Goal: Task Accomplishment & Management: Complete application form

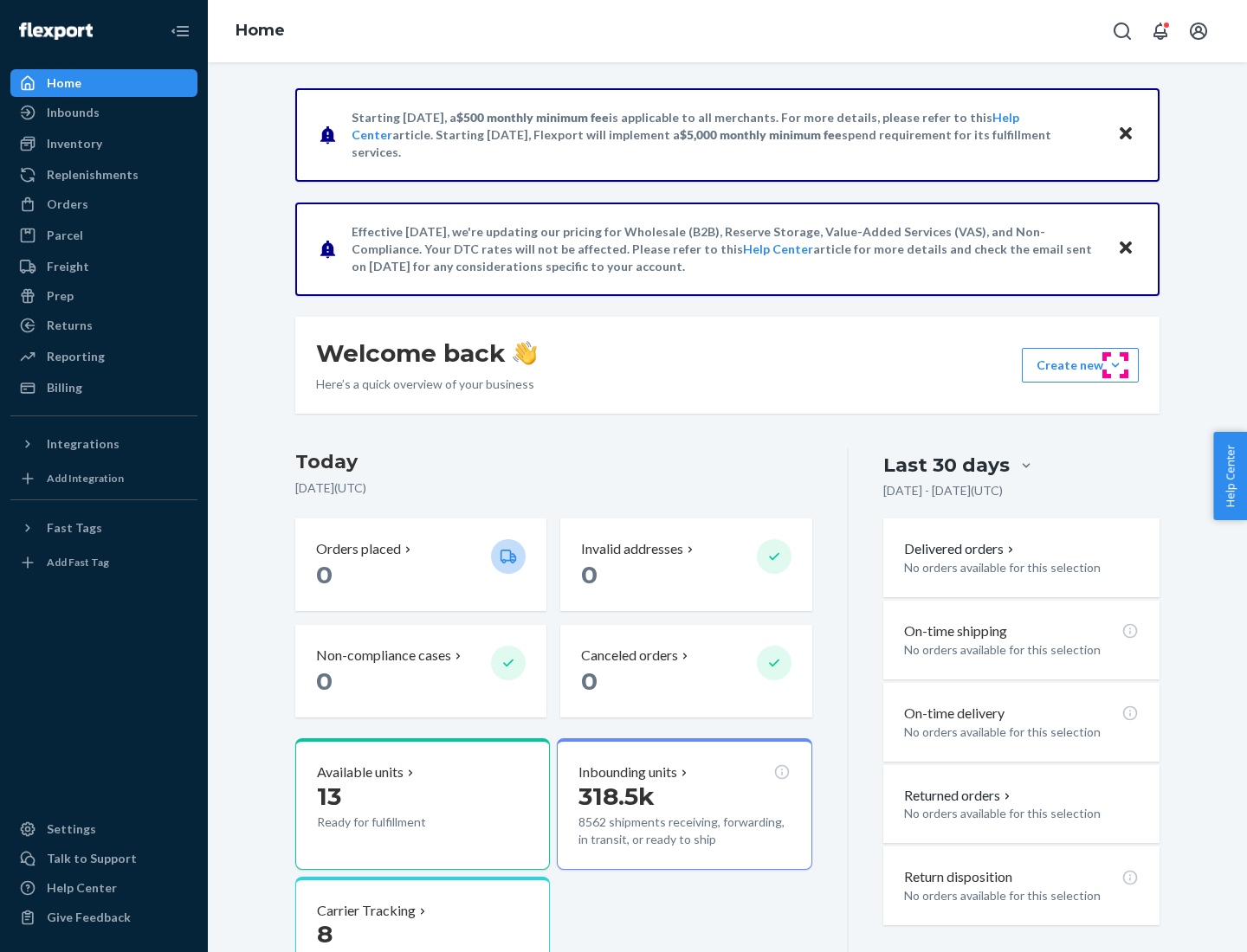
click at [1115, 366] on button "Create new Create new inbound Create new order Create new product" at bounding box center [1080, 365] width 117 height 35
click at [104, 113] on div "Inbounds" at bounding box center [104, 113] width 184 height 25
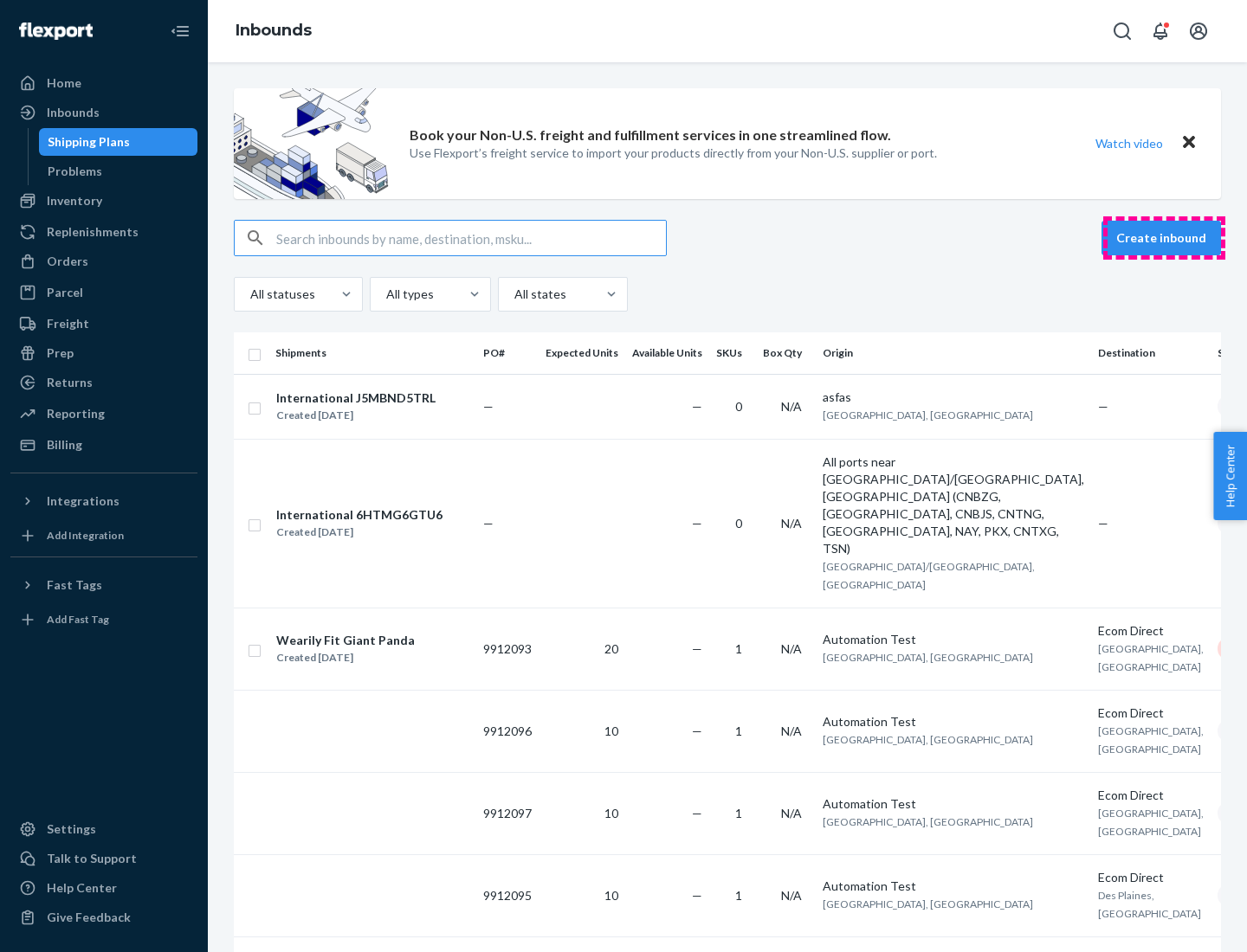
click at [1164, 238] on button "Create inbound" at bounding box center [1162, 238] width 119 height 35
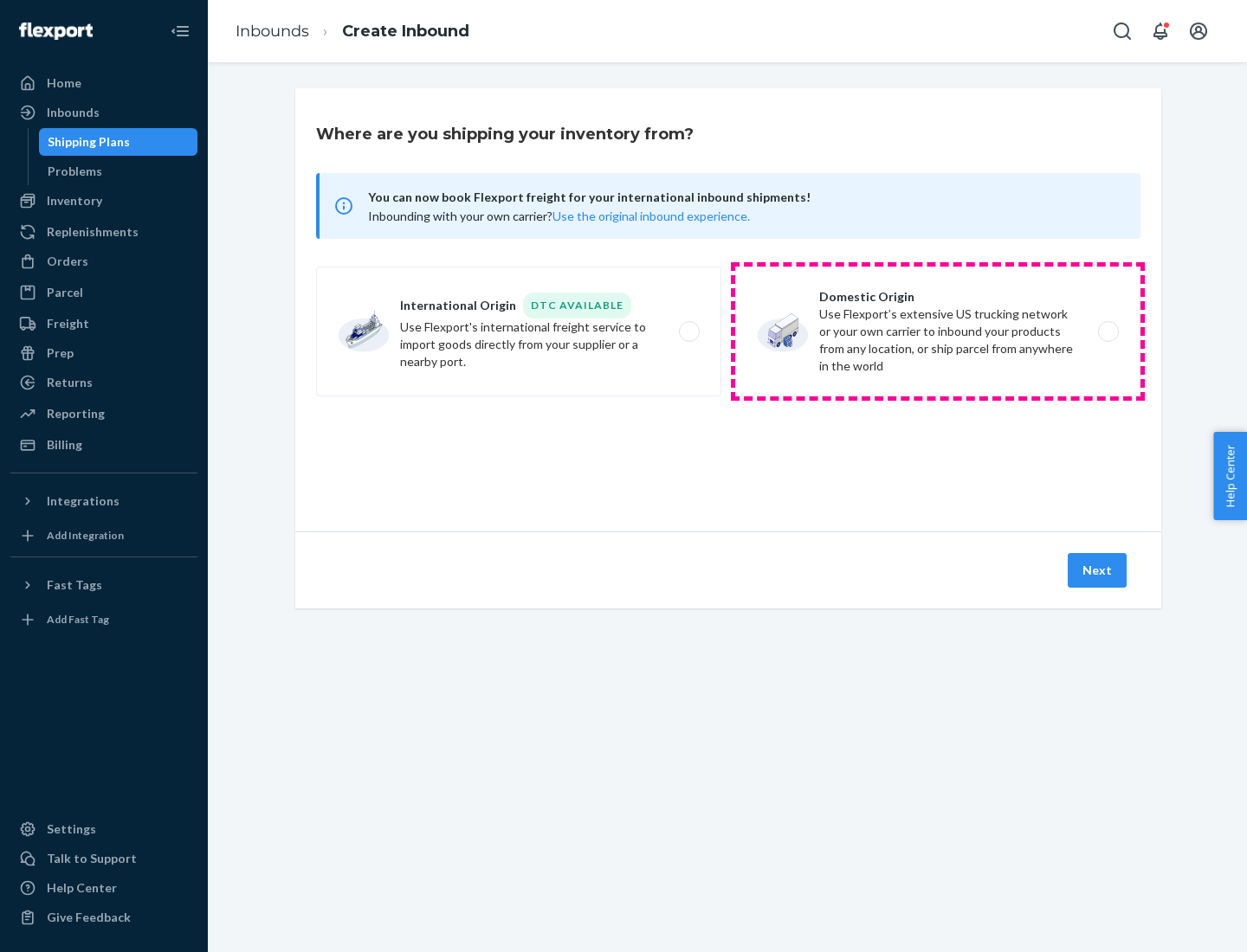
click at [938, 332] on label "Domestic Origin Use Flexport’s extensive US trucking network or your own carrie…" at bounding box center [938, 332] width 406 height 130
click at [1108, 332] on input "Domestic Origin Use Flexport’s extensive US trucking network or your own carrie…" at bounding box center [1113, 332] width 11 height 11
radio input "true"
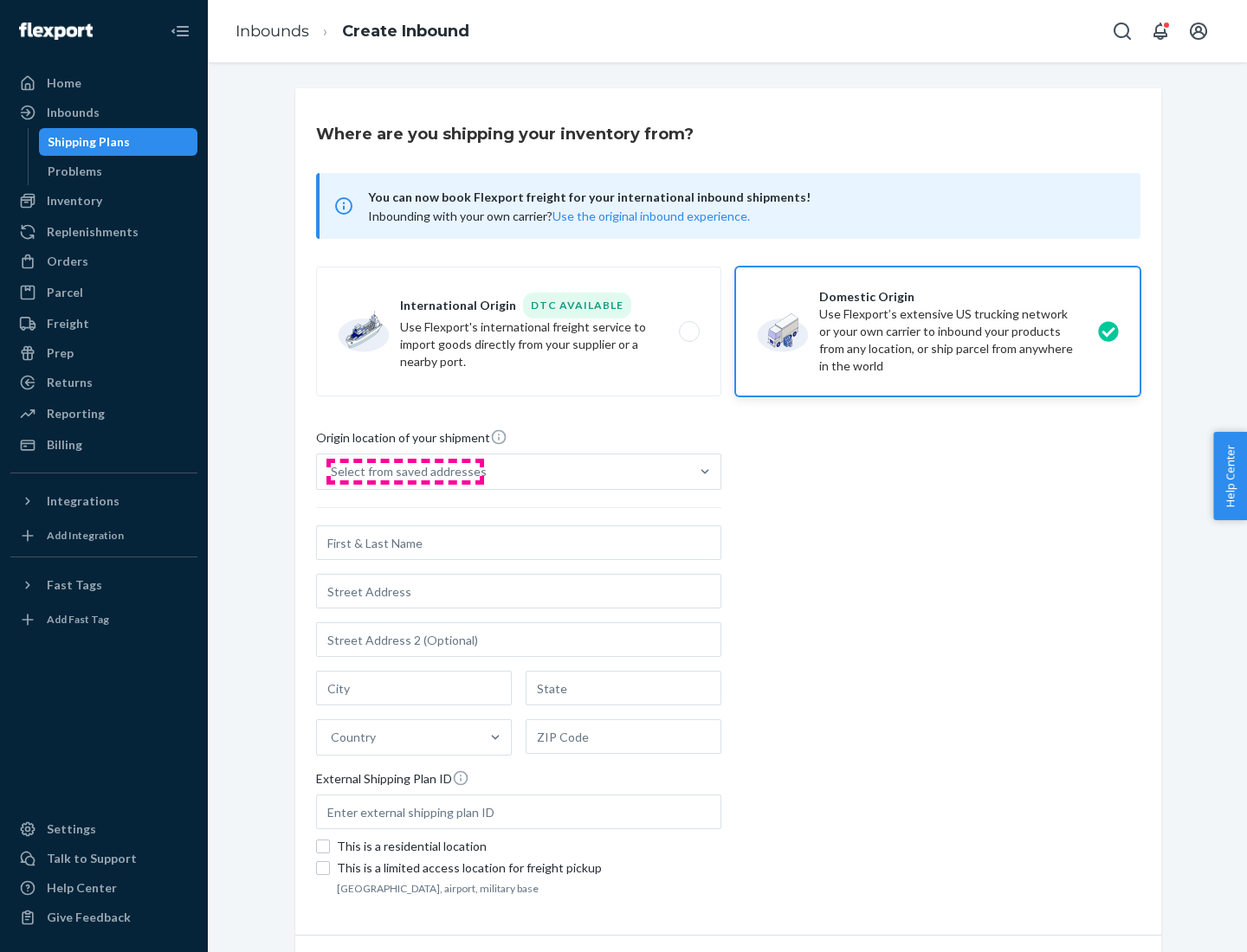
click at [405, 472] on div "Select from saved addresses" at bounding box center [408, 472] width 156 height 17
click at [333, 472] on input "Select from saved addresses" at bounding box center [332, 472] width 2 height 17
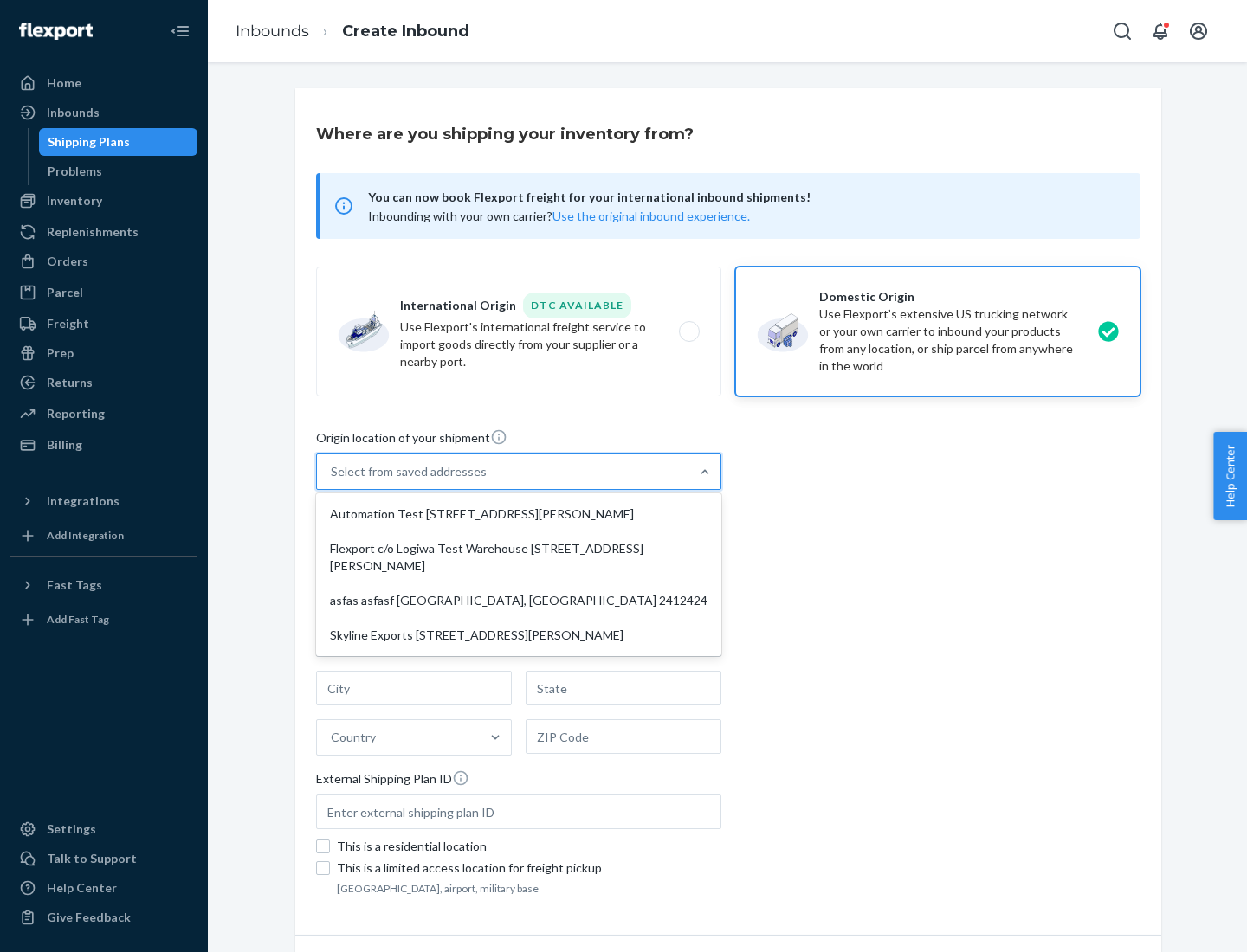
scroll to position [7, 0]
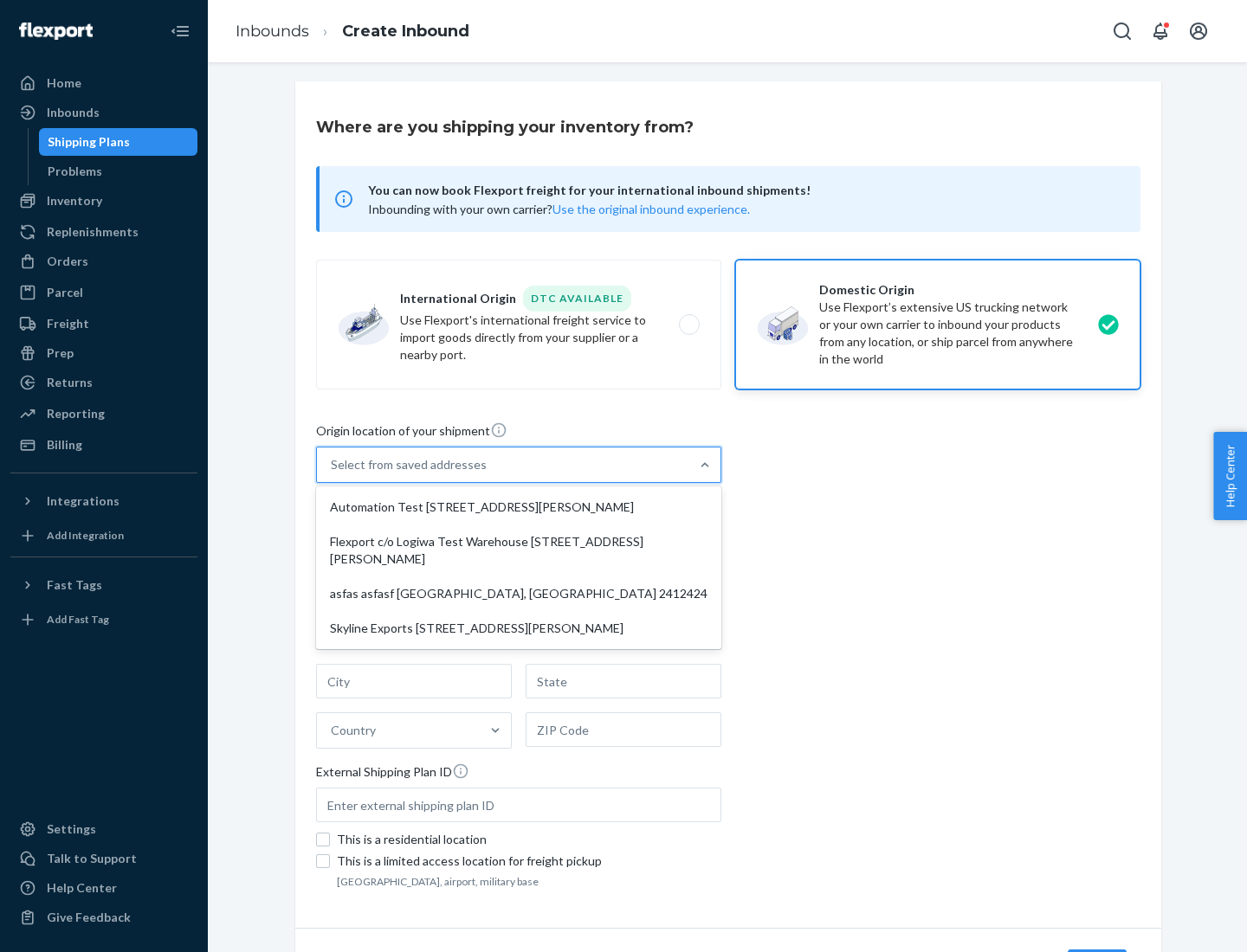
click at [518, 508] on div "Automation Test [STREET_ADDRESS][PERSON_NAME]" at bounding box center [518, 507] width 398 height 35
click at [333, 474] on input "option Automation Test [STREET_ADDRESS][PERSON_NAME] focused, 1 of 4. 4 results…" at bounding box center [332, 465] width 2 height 17
type input "Automation Test"
type input "9th Floor"
type input "[GEOGRAPHIC_DATA]"
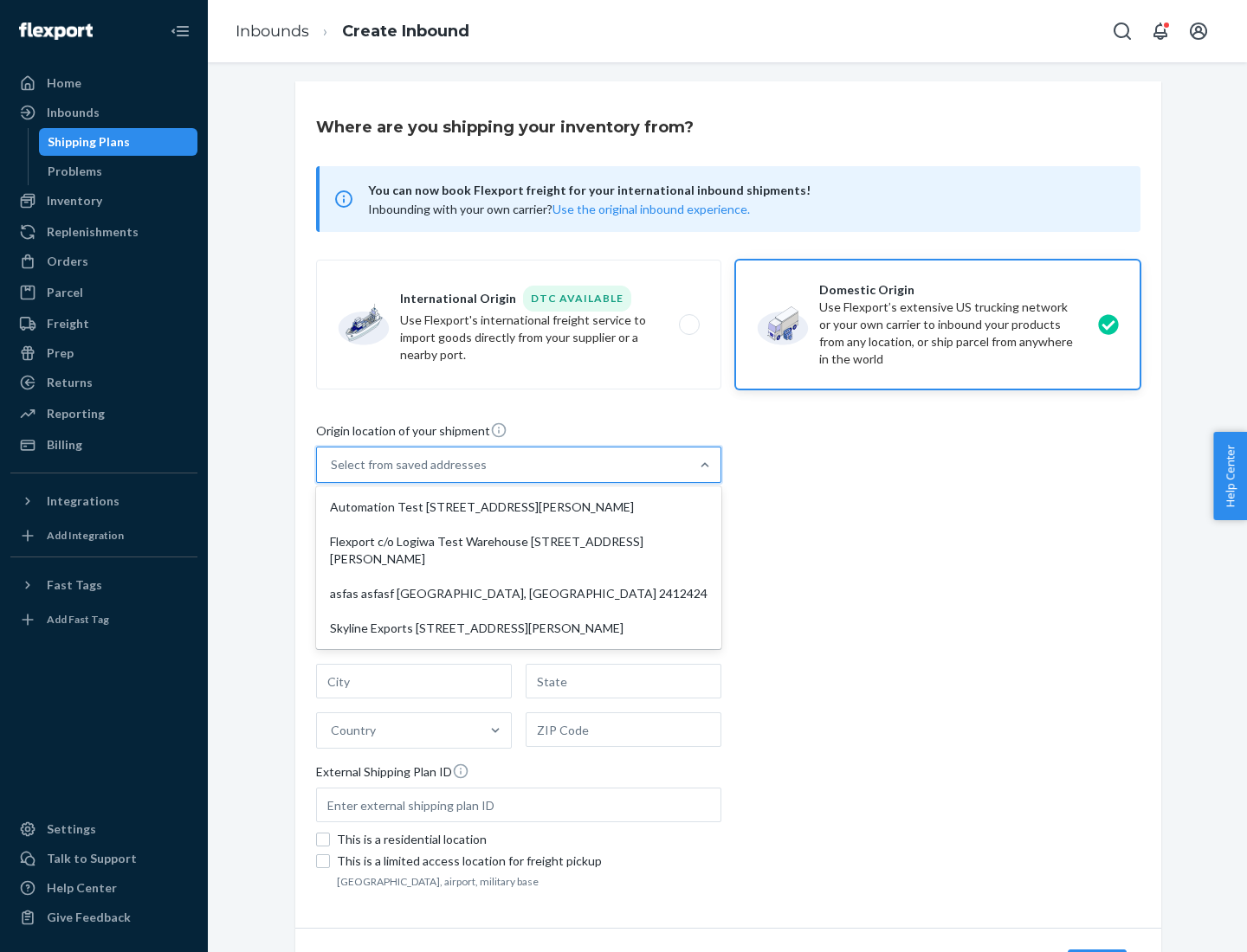
type input "CA"
type input "94104"
type input "[STREET_ADDRESS][PERSON_NAME]"
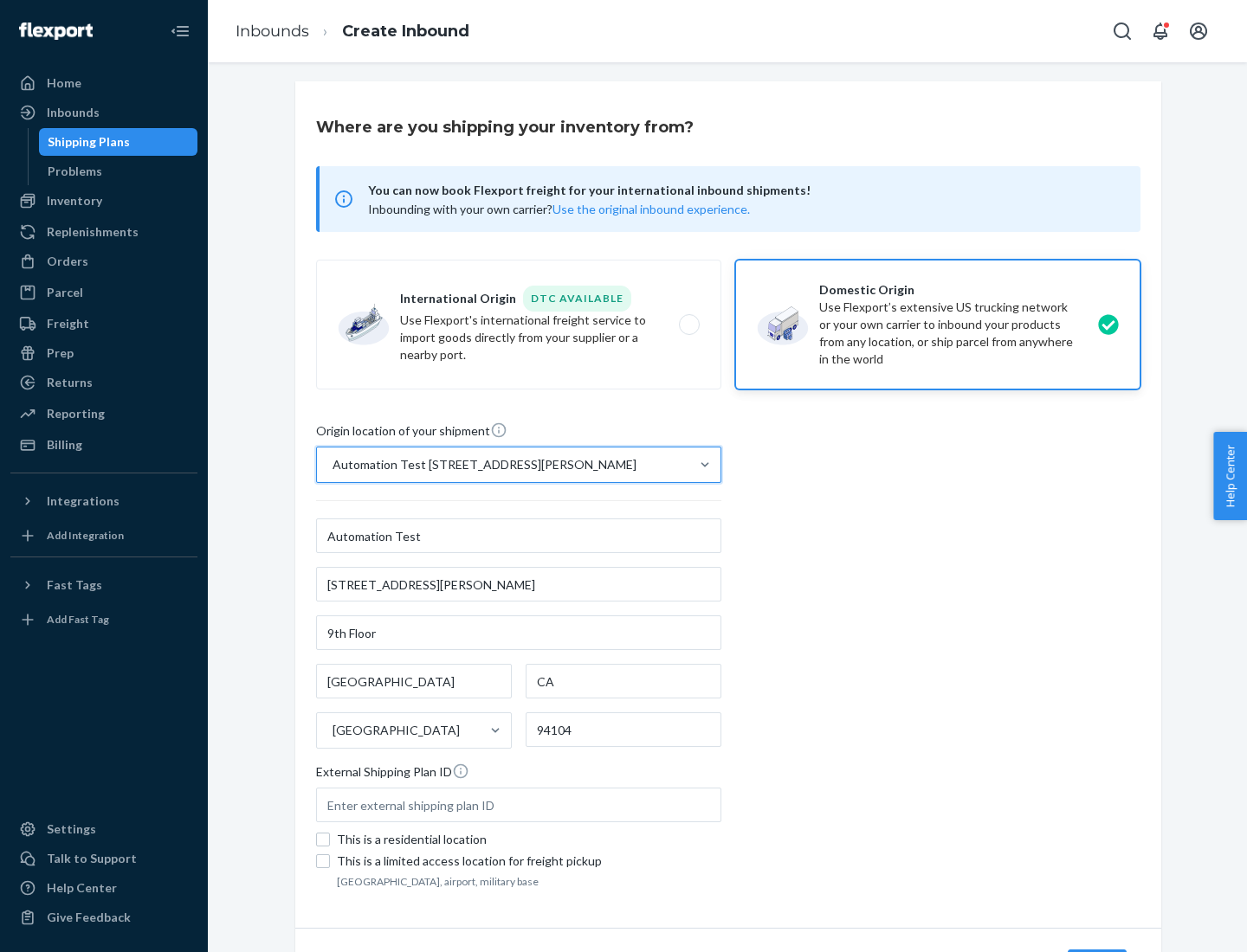
scroll to position [101, 0]
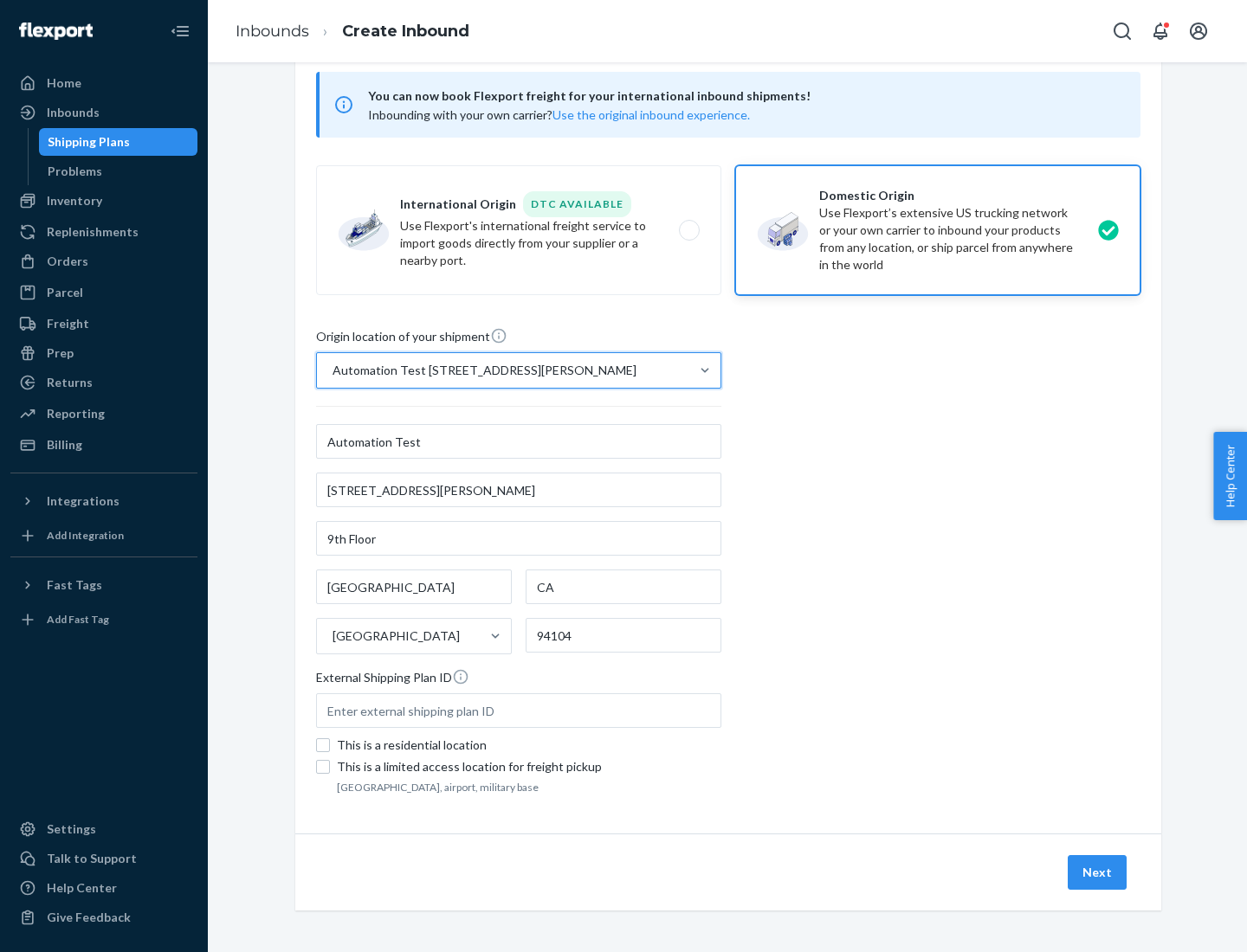
click at [1098, 872] on button "Next" at bounding box center [1097, 872] width 59 height 35
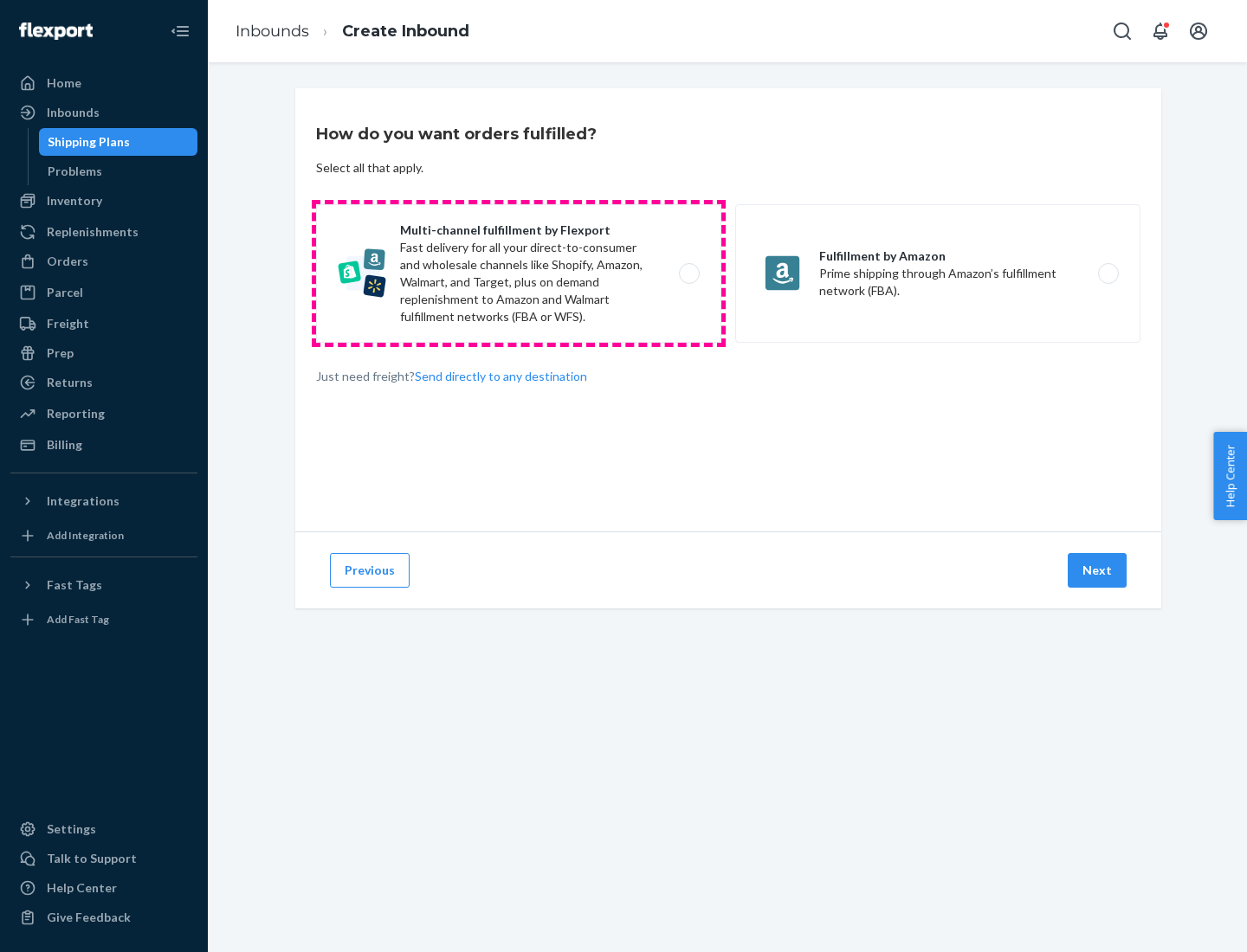
click at [518, 274] on label "Multi-channel fulfillment by Flexport Fast delivery for all your direct-to-cons…" at bounding box center [519, 274] width 406 height 138
click at [689, 274] on input "Multi-channel fulfillment by Flexport Fast delivery for all your direct-to-cons…" at bounding box center [695, 274] width 11 height 11
radio input "true"
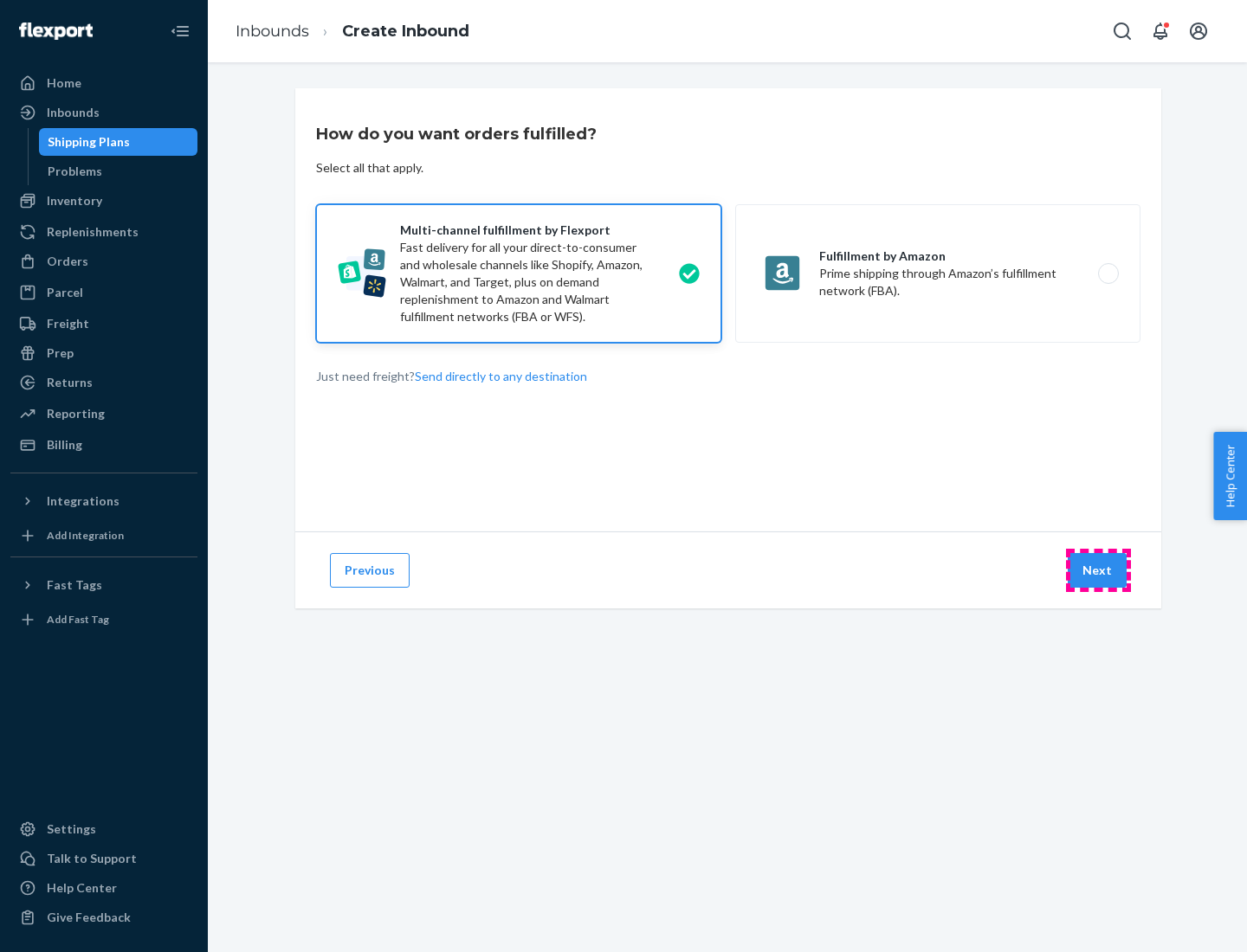
click at [1098, 570] on button "Next" at bounding box center [1097, 570] width 59 height 35
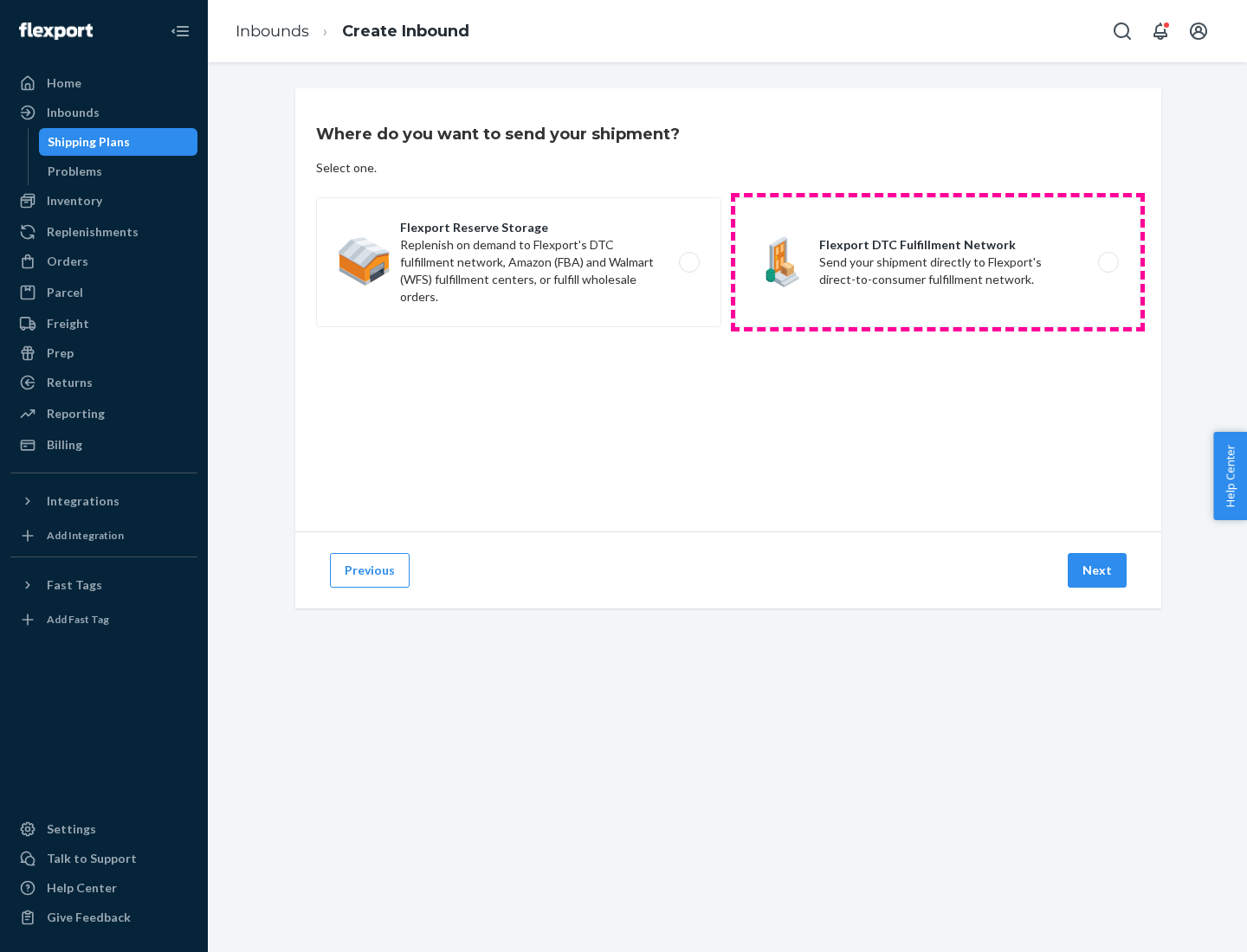
click at [938, 262] on label "Flexport DTC Fulfillment Network Send your shipment directly to Flexport's dire…" at bounding box center [938, 261] width 406 height 130
click at [1108, 262] on input "Flexport DTC Fulfillment Network Send your shipment directly to Flexport's dire…" at bounding box center [1113, 262] width 11 height 11
radio input "true"
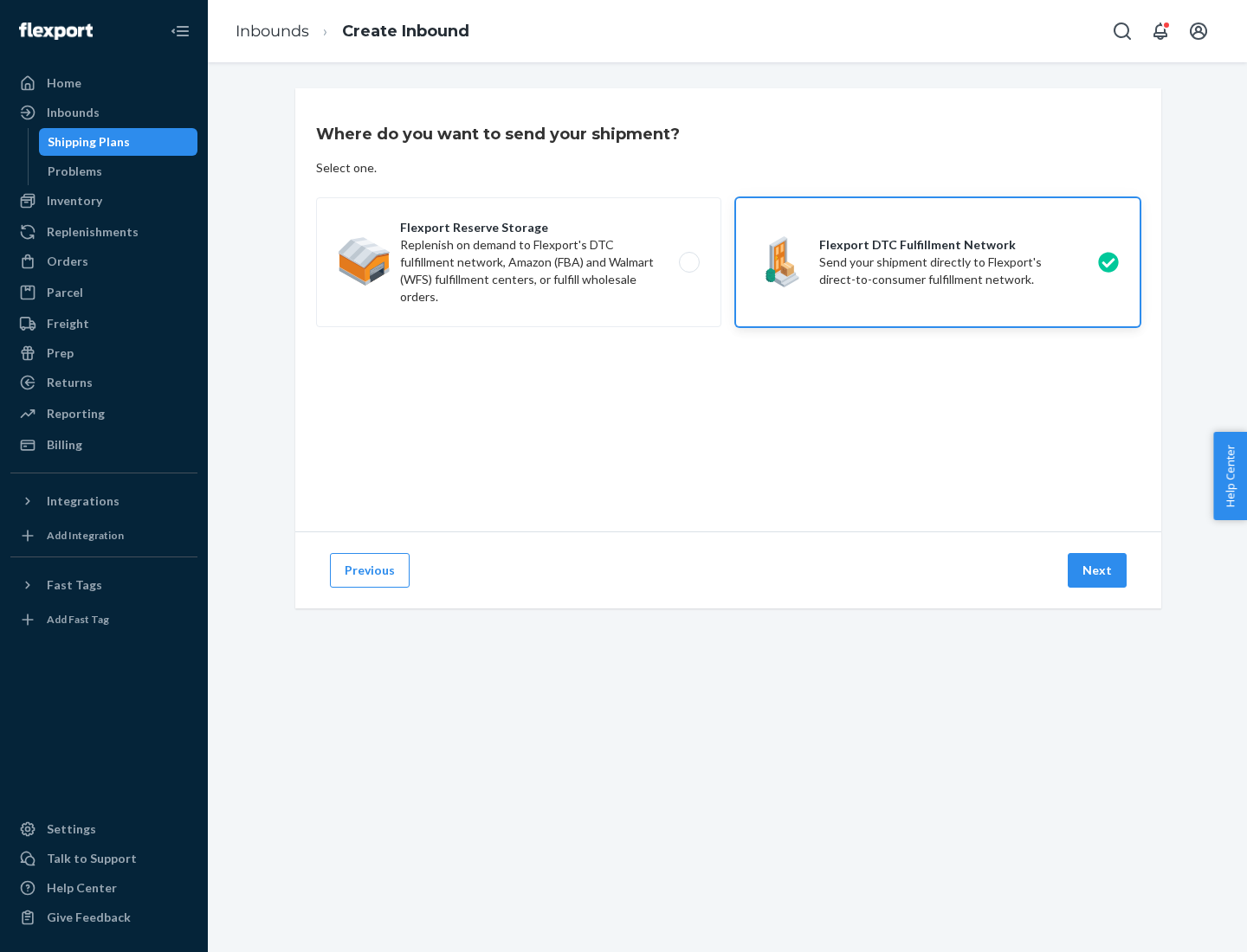
click at [1098, 570] on button "Next" at bounding box center [1097, 570] width 59 height 35
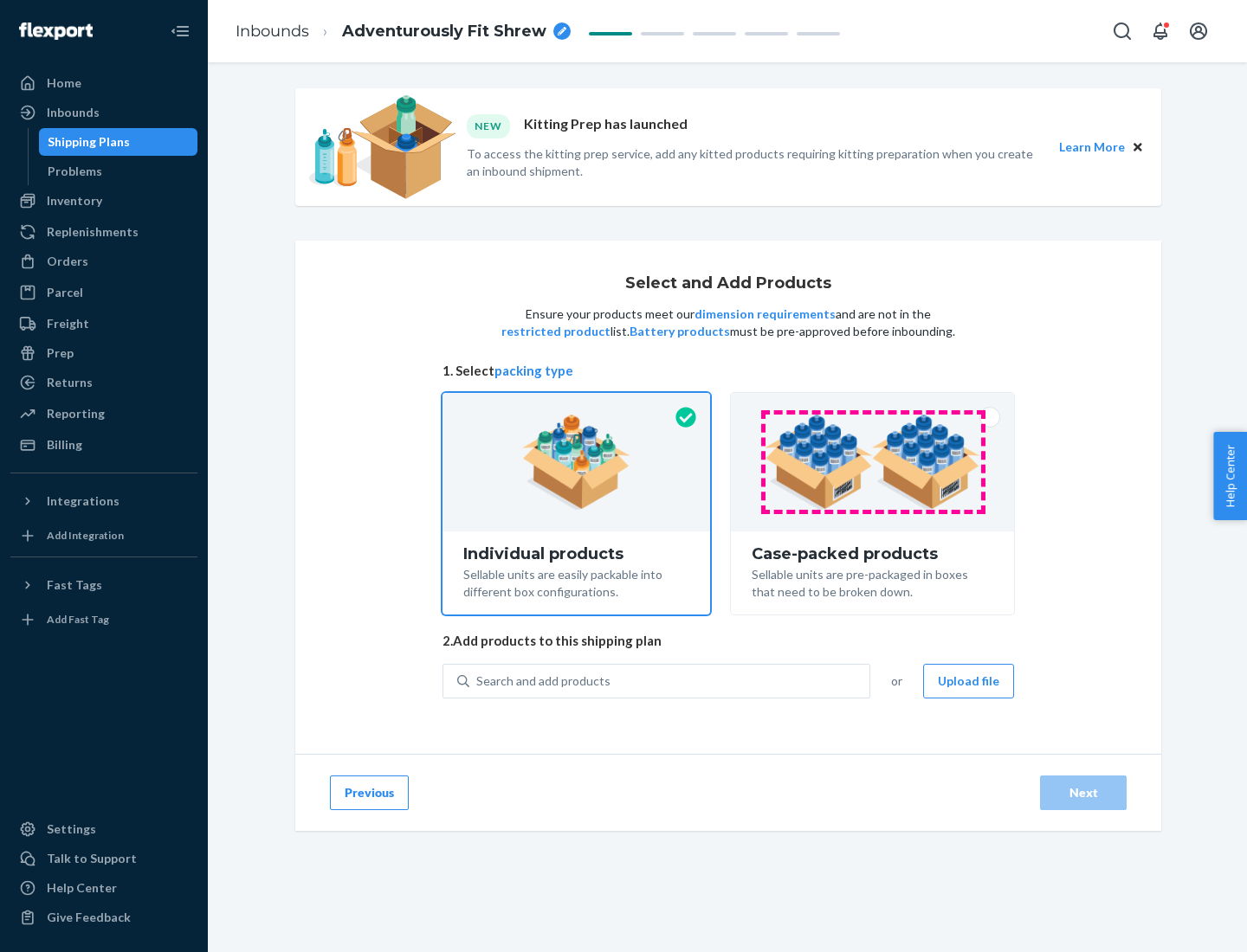
click at [873, 462] on img at bounding box center [873, 462] width 216 height 96
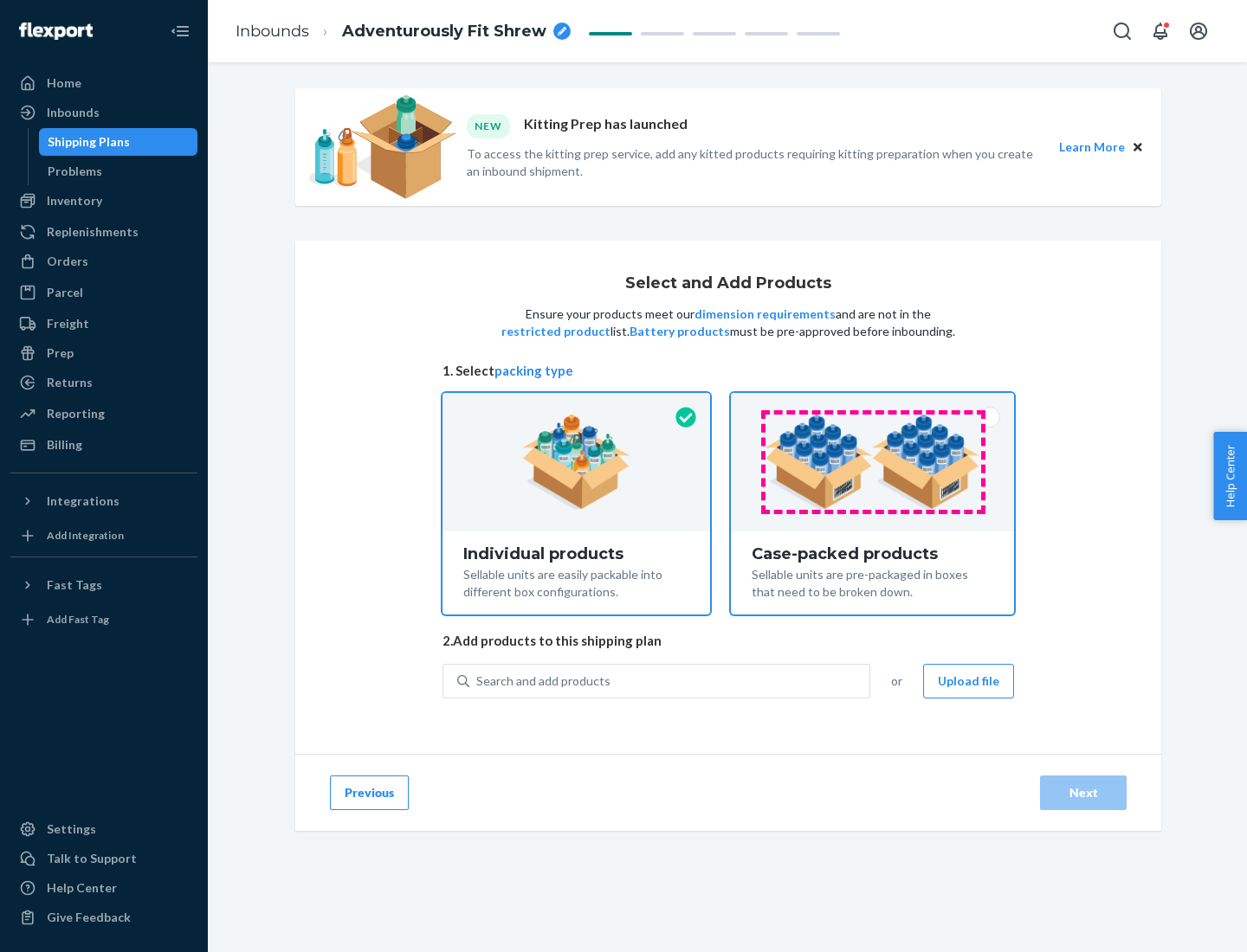
click at [873, 404] on input "Case-packed products Sellable units are pre-packaged in boxes that need to be b…" at bounding box center [873, 399] width 11 height 11
radio input "true"
radio input "false"
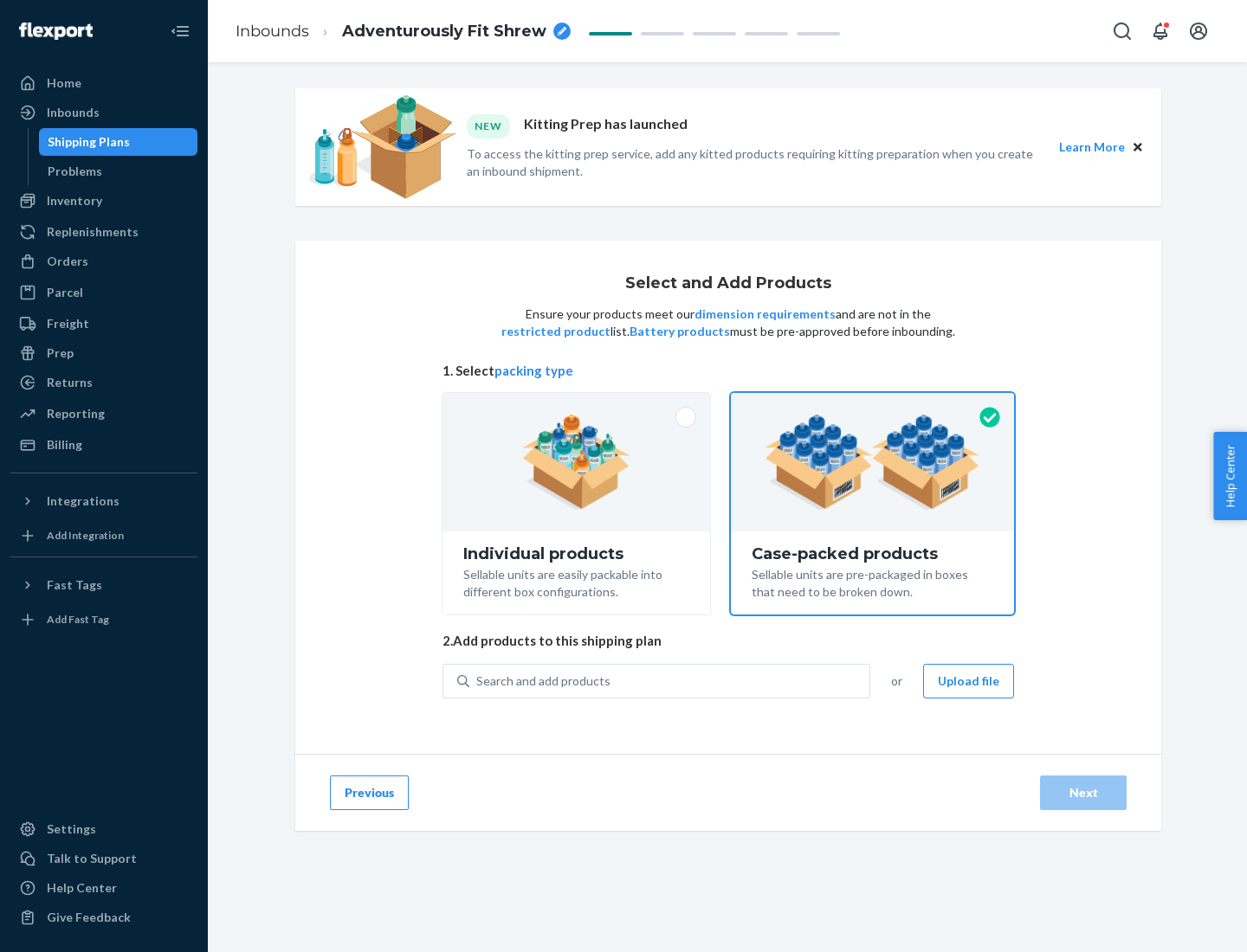
click at [670, 680] on div "Search and add products" at bounding box center [669, 681] width 400 height 31
click at [479, 680] on input "Search and add products" at bounding box center [478, 681] width 2 height 17
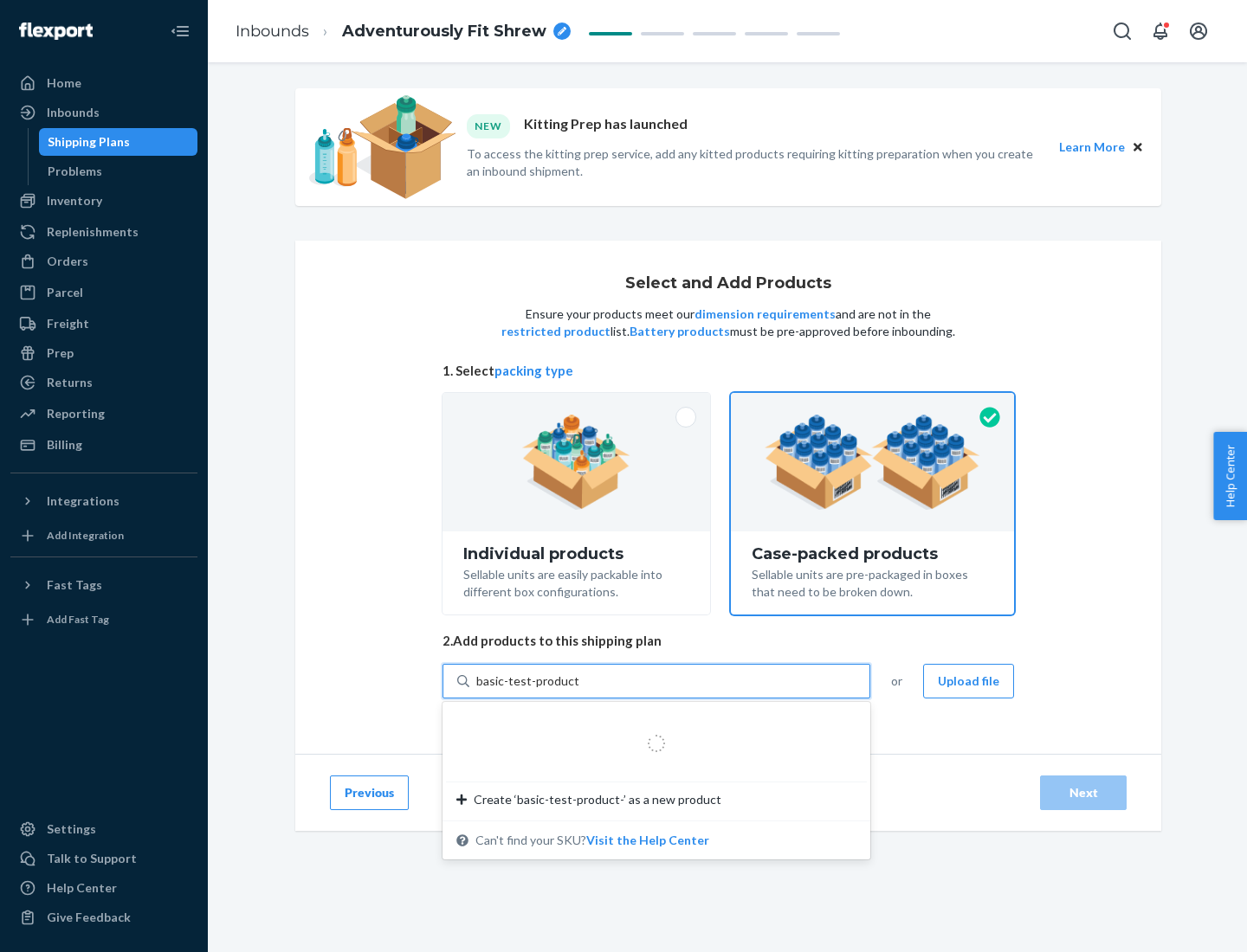
type input "basic-test-product-1"
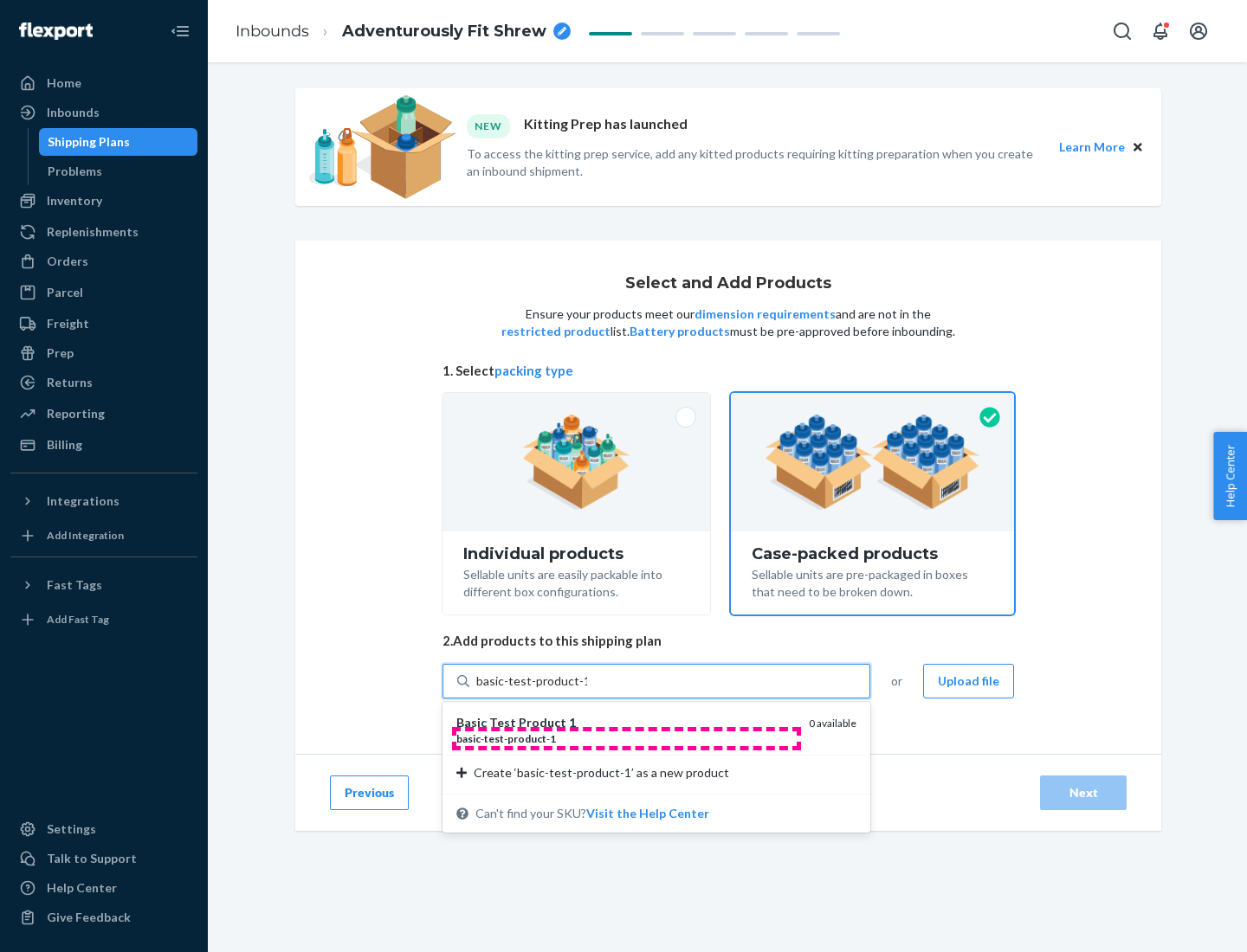
click at [626, 739] on div "basic - test - product - 1" at bounding box center [625, 739] width 338 height 15
click at [587, 690] on input "basic-test-product-1" at bounding box center [532, 681] width 111 height 17
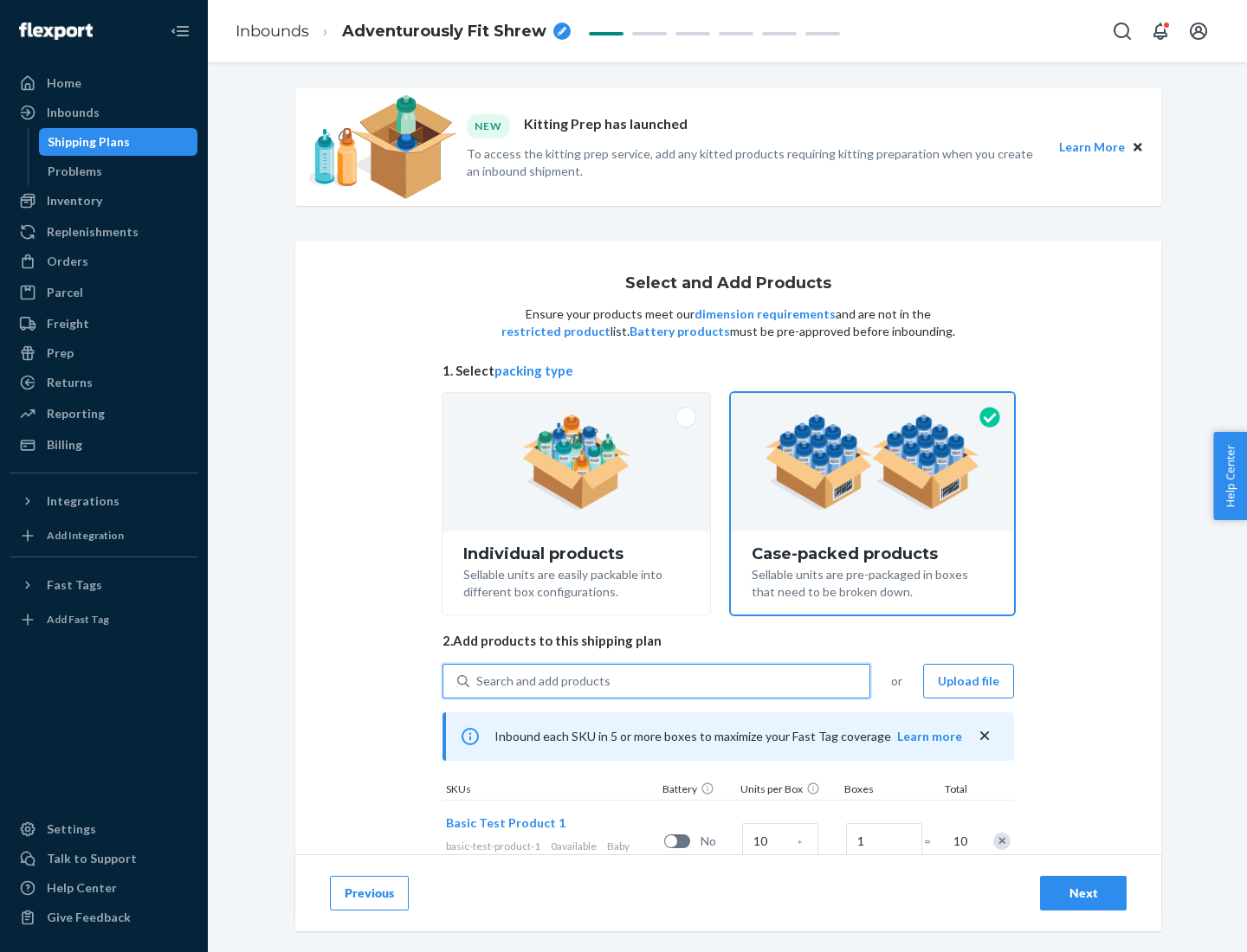
scroll to position [63, 0]
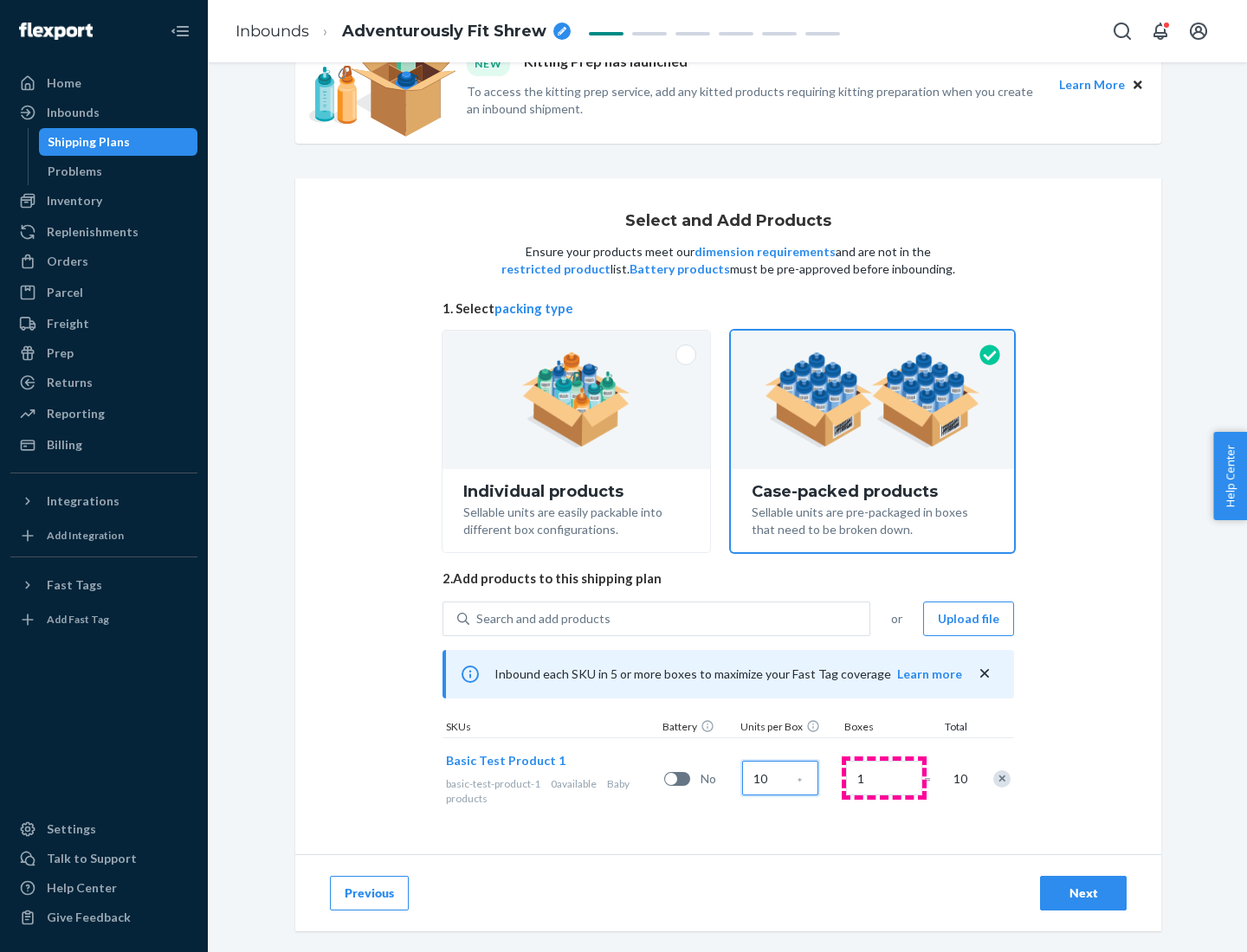
type input "10"
type input "7"
click at [1083, 893] on div "Next" at bounding box center [1083, 893] width 57 height 17
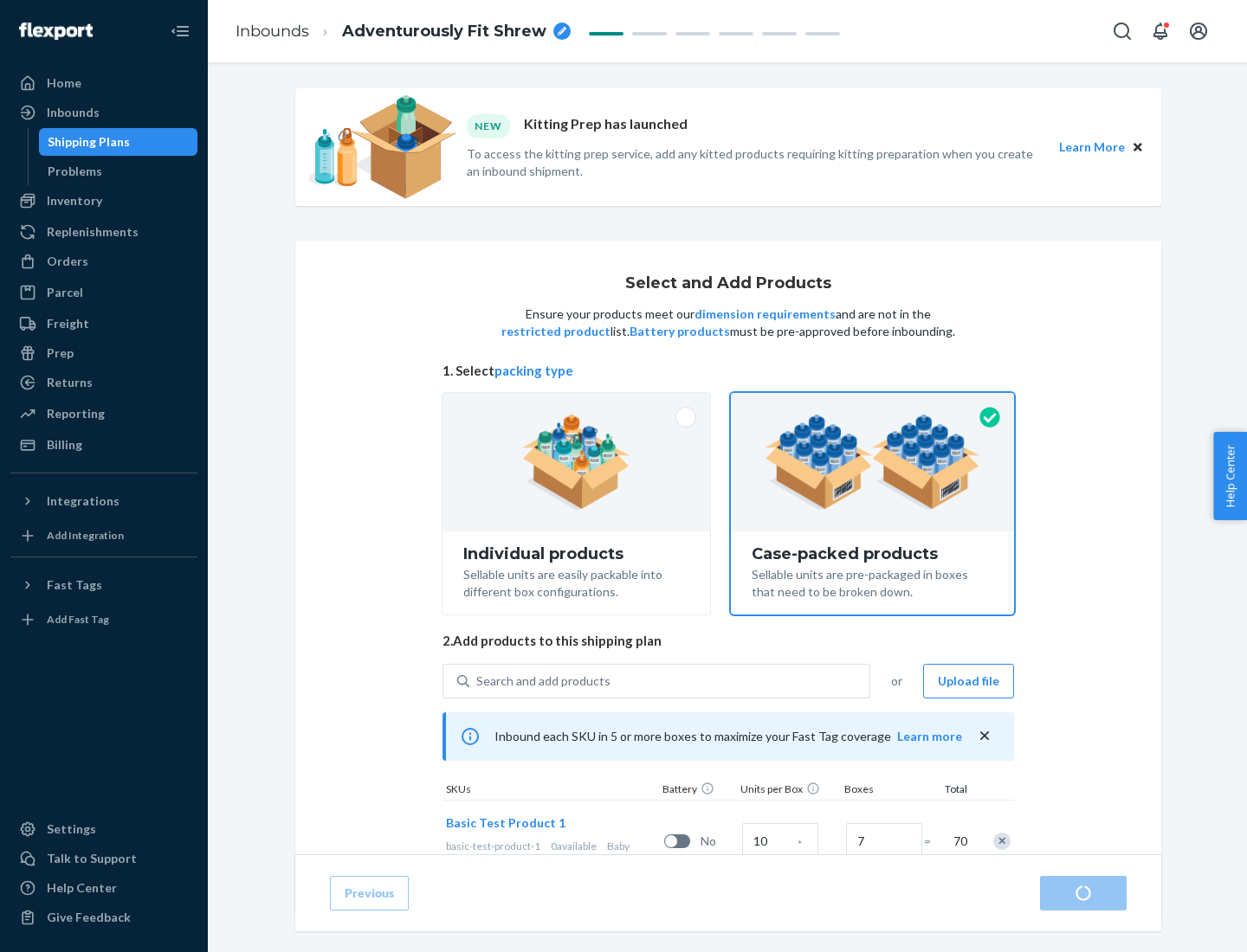
radio input "true"
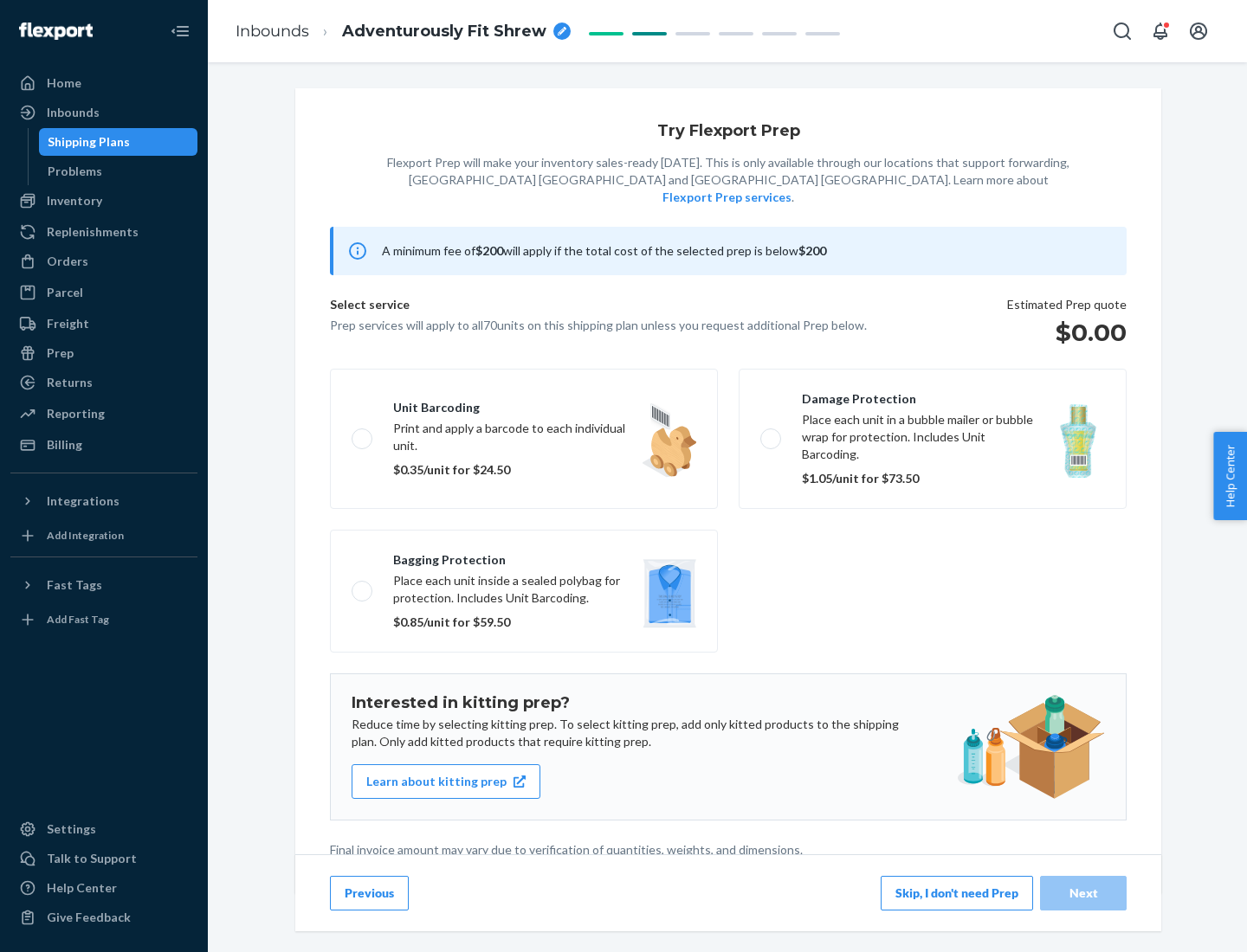
scroll to position [5, 0]
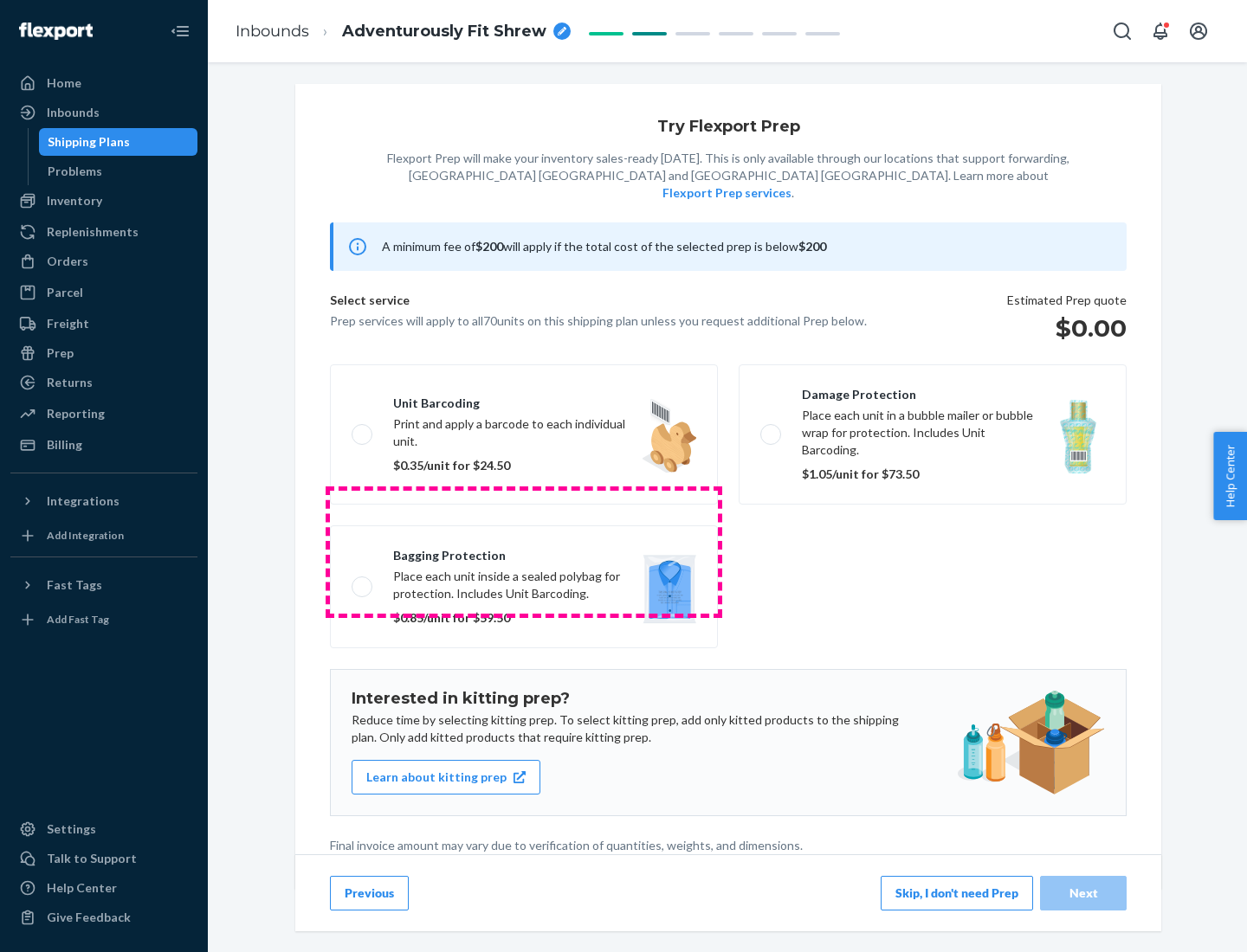
click at [524, 551] on label "Bagging protection Place each unit inside a sealed polybag for protection. Incl…" at bounding box center [523, 587] width 388 height 123
click at [363, 581] on input "Bagging protection Place each unit inside a sealed polybag for protection. Incl…" at bounding box center [357, 586] width 11 height 11
checkbox input "true"
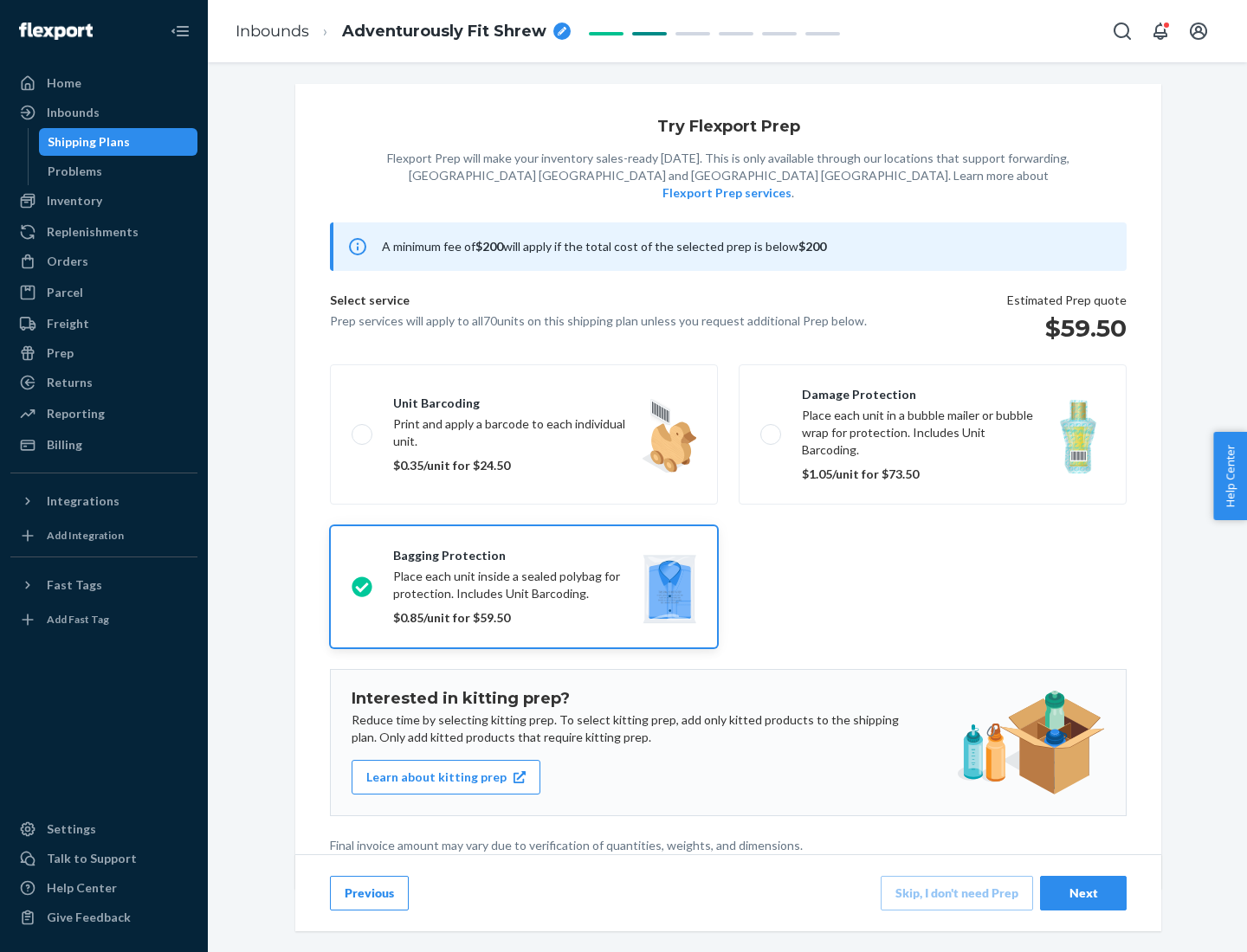
click at [1083, 892] on div "Next" at bounding box center [1083, 893] width 57 height 17
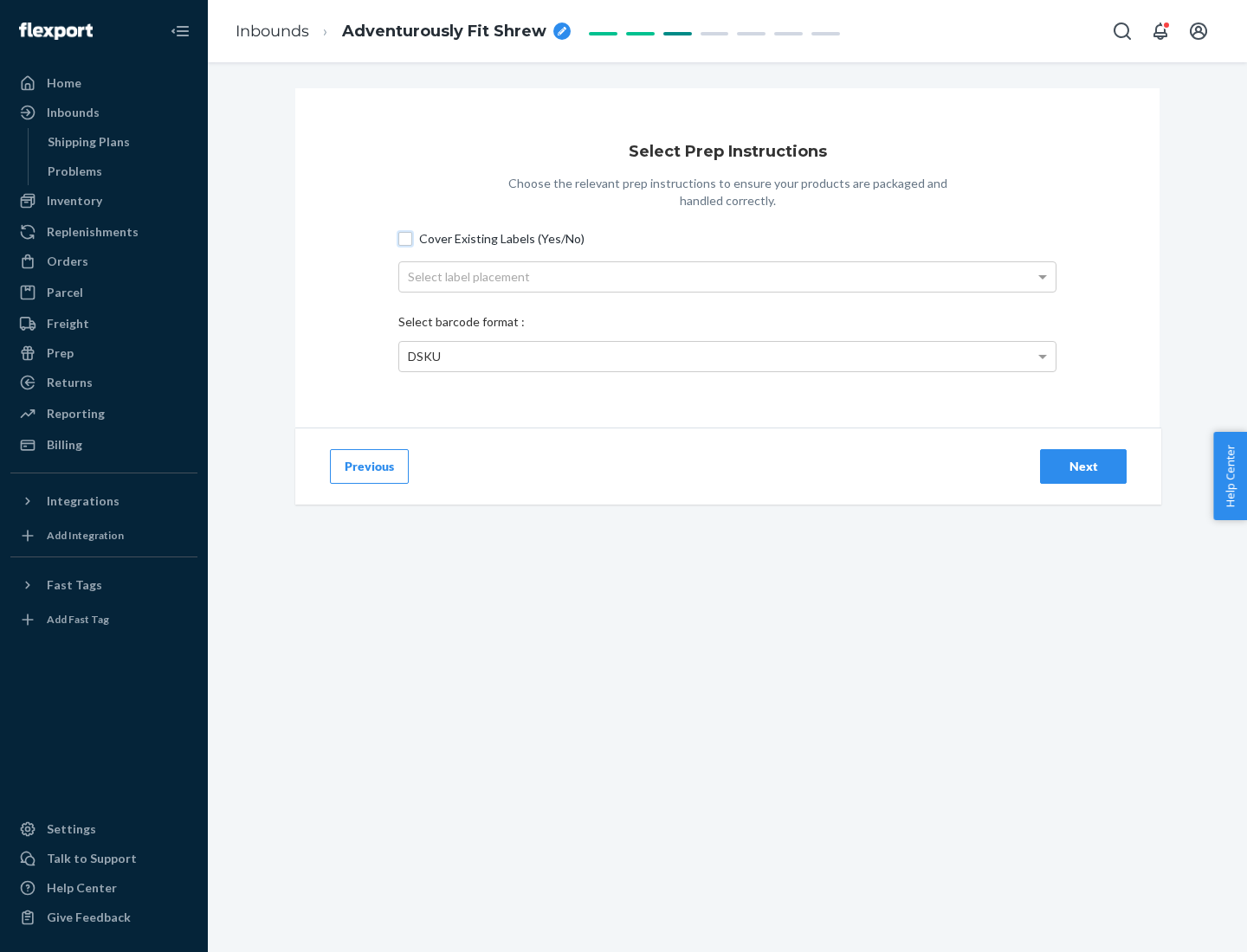
click at [406, 238] on input "Cover Existing Labels (Yes/No)" at bounding box center [405, 239] width 14 height 14
checkbox input "true"
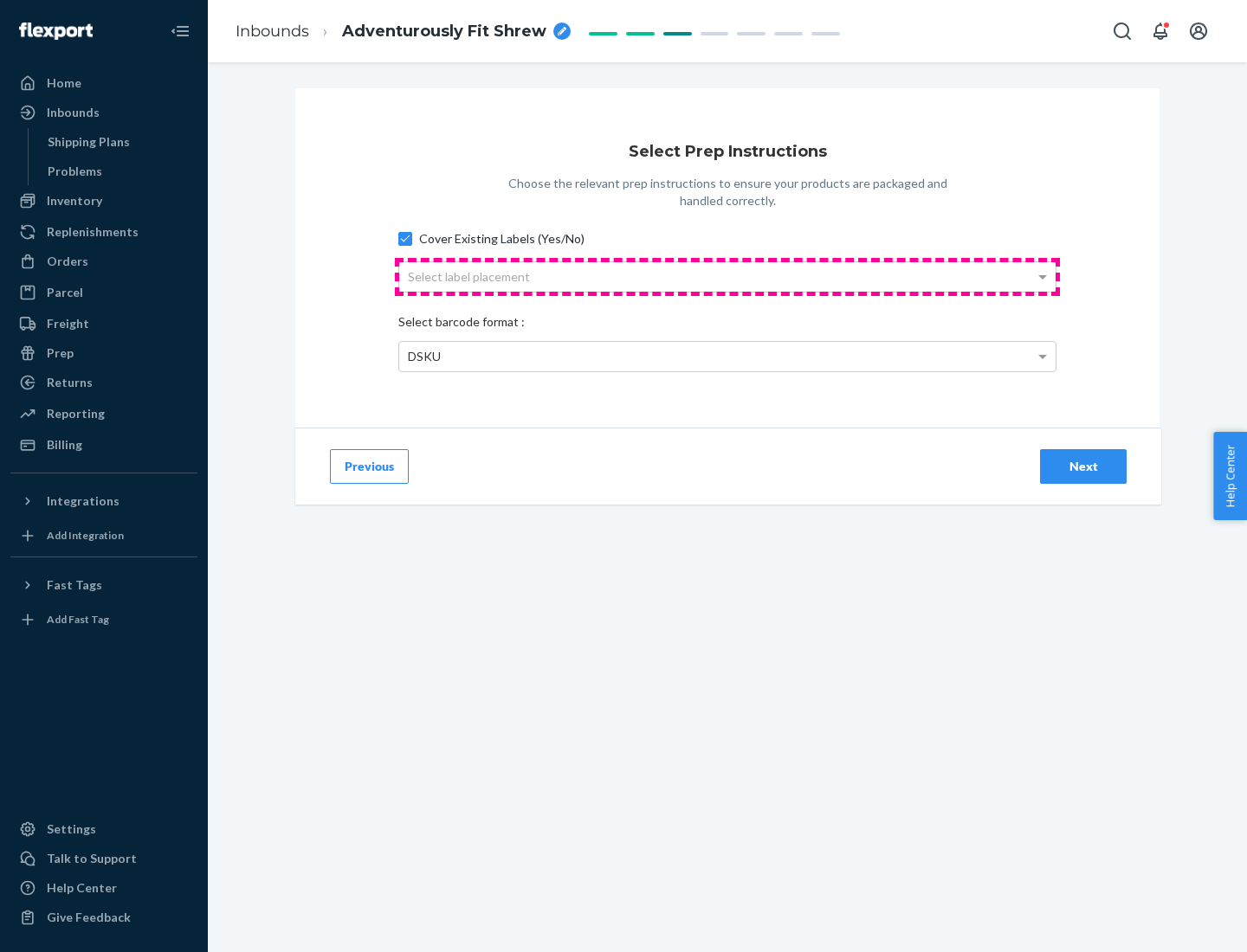
click at [728, 277] on div "Select label placement" at bounding box center [727, 277] width 657 height 29
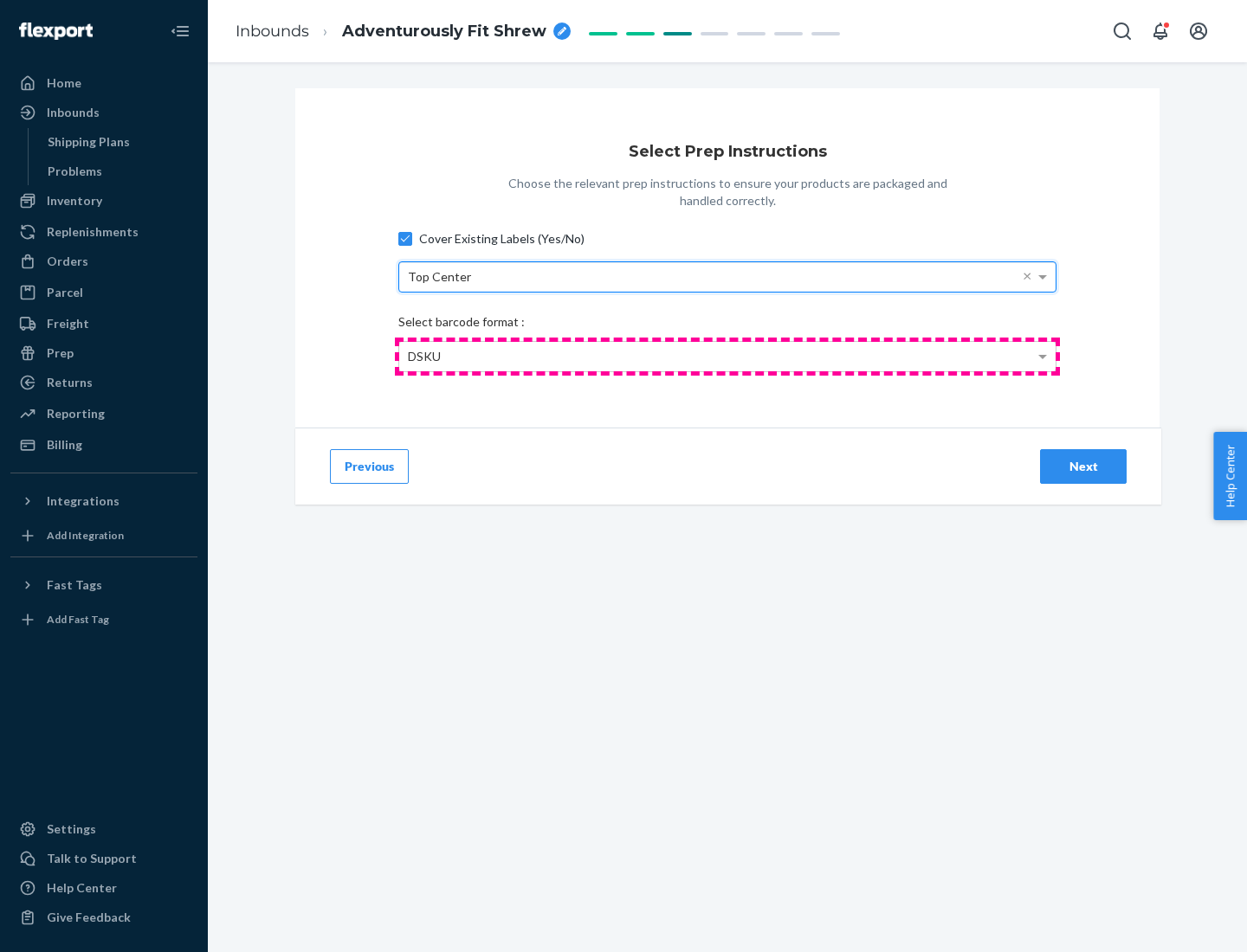
click at [728, 356] on div "DSKU" at bounding box center [727, 356] width 657 height 29
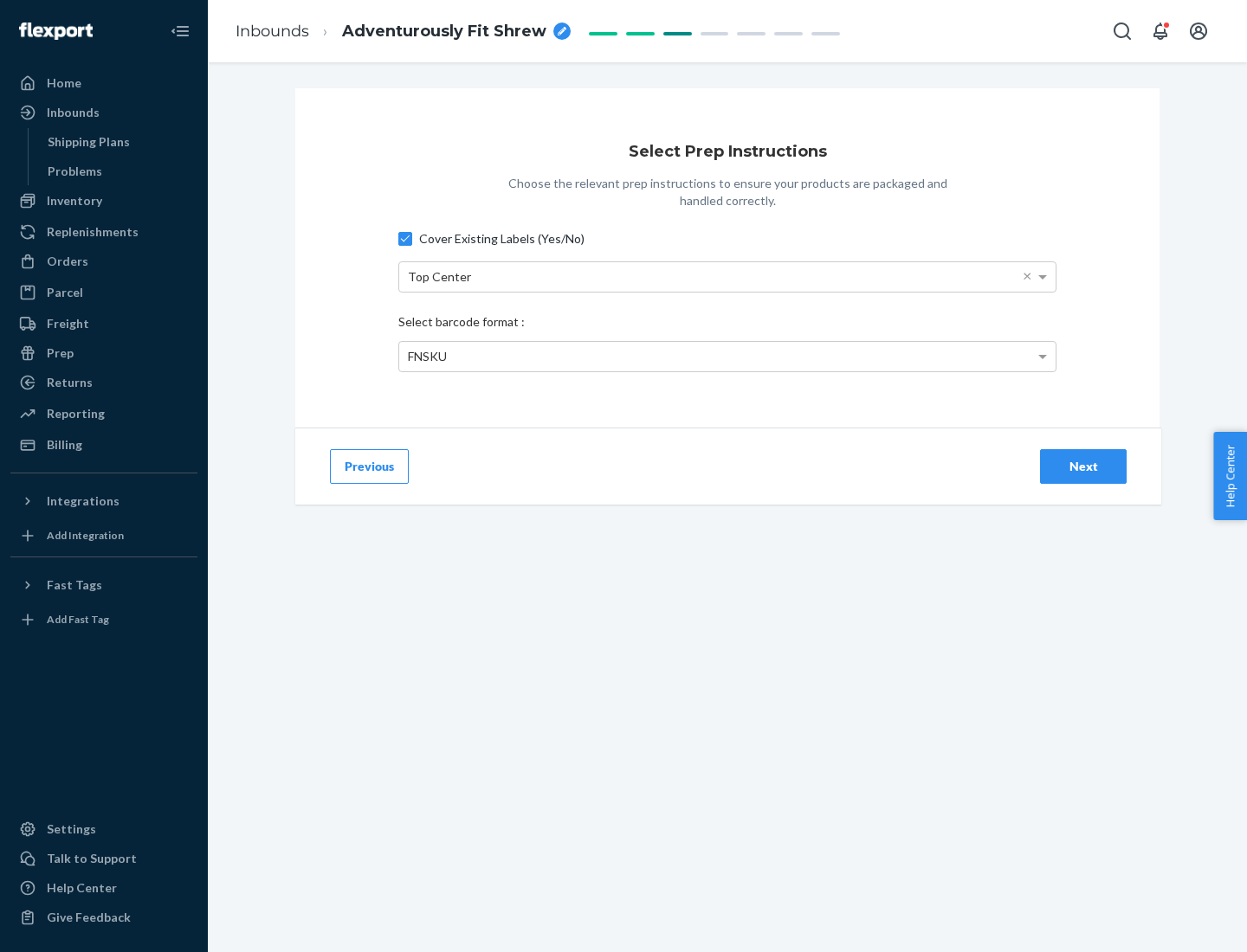
click at [1083, 466] on div "Next" at bounding box center [1083, 467] width 57 height 17
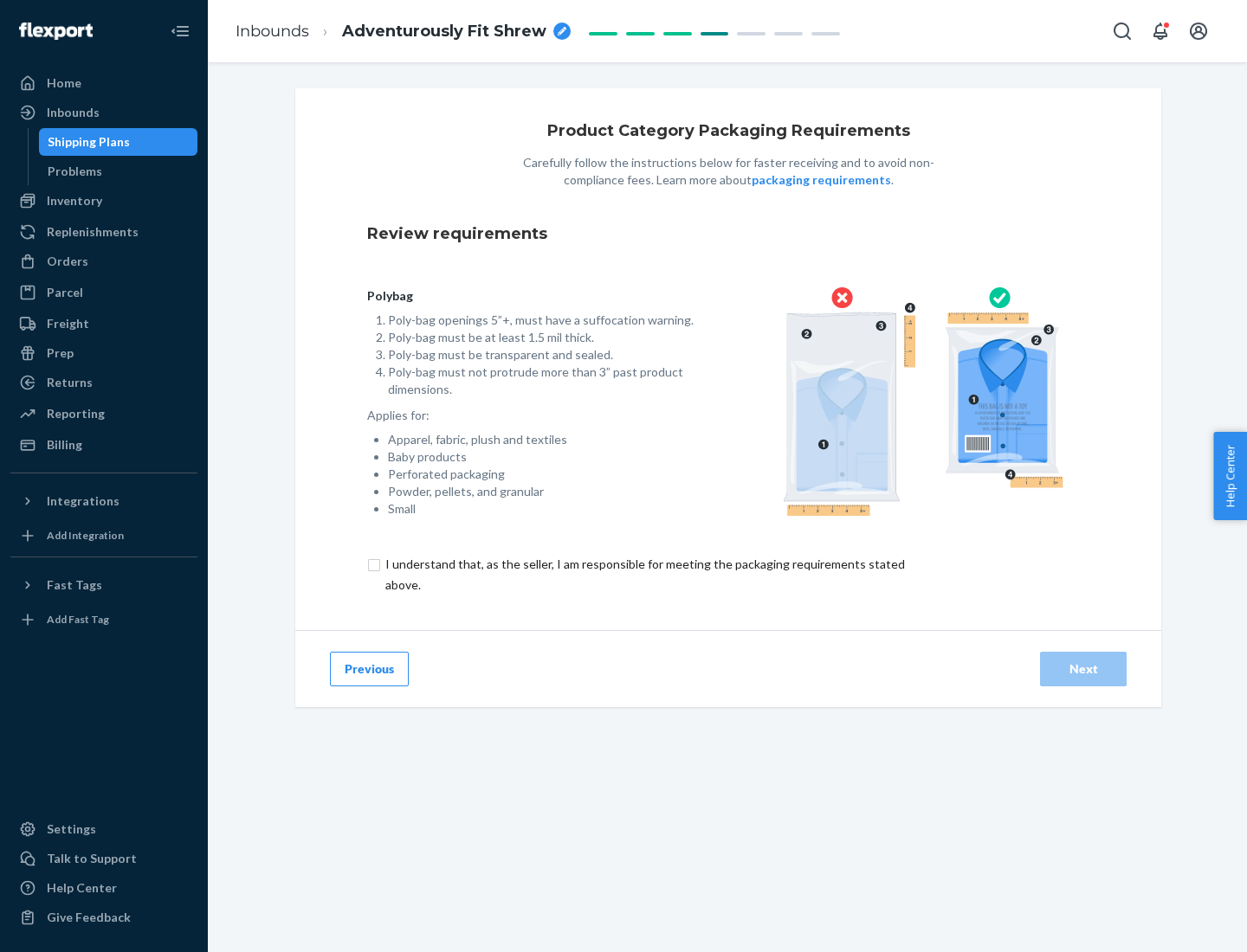
click at [643, 574] on input "checkbox" at bounding box center [656, 575] width 576 height 42
checkbox input "true"
click at [1083, 669] on div "Next" at bounding box center [1083, 669] width 57 height 17
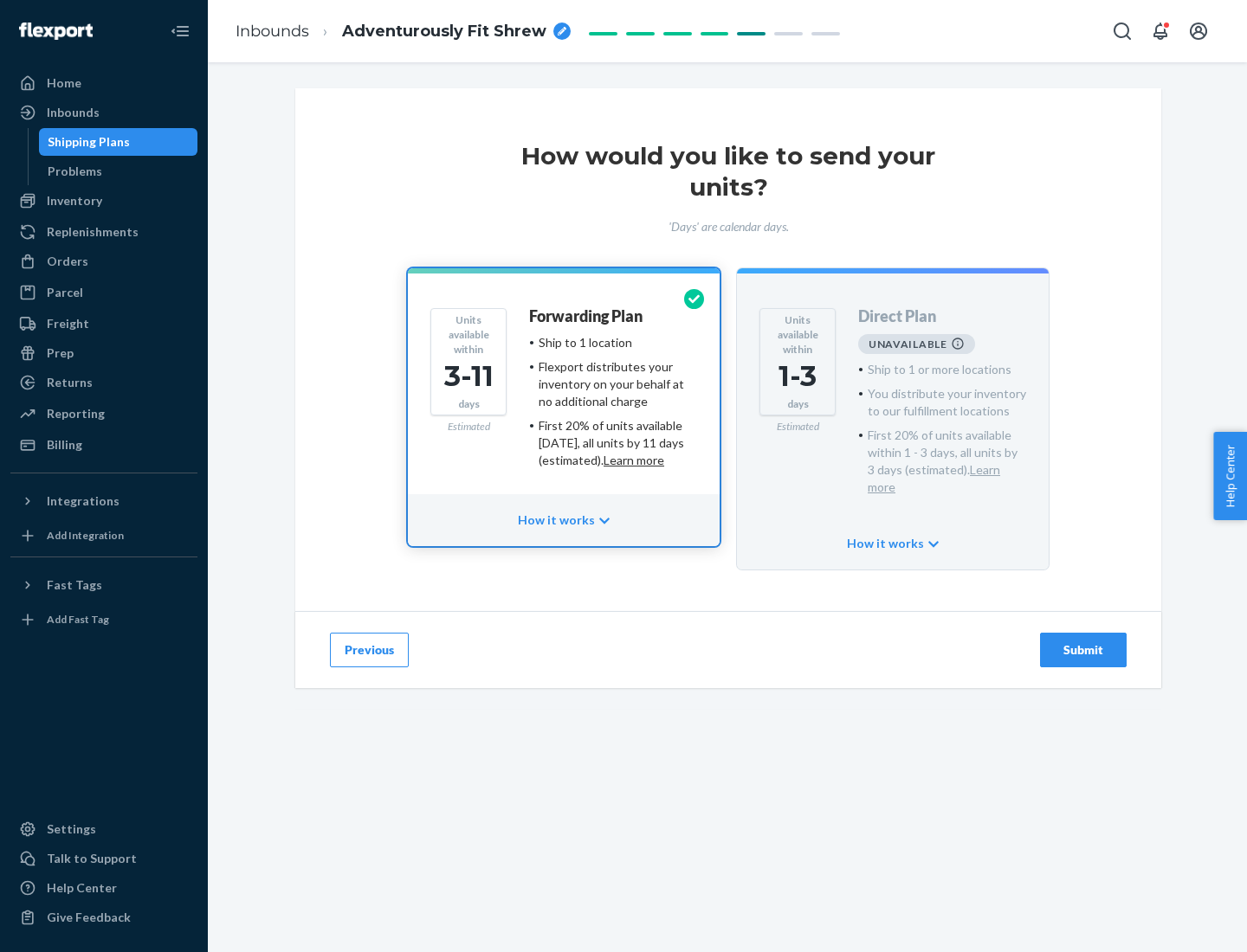
click at [587, 316] on h4 "Forwarding Plan" at bounding box center [586, 316] width 114 height 17
click at [1083, 641] on div "Submit" at bounding box center [1083, 650] width 57 height 17
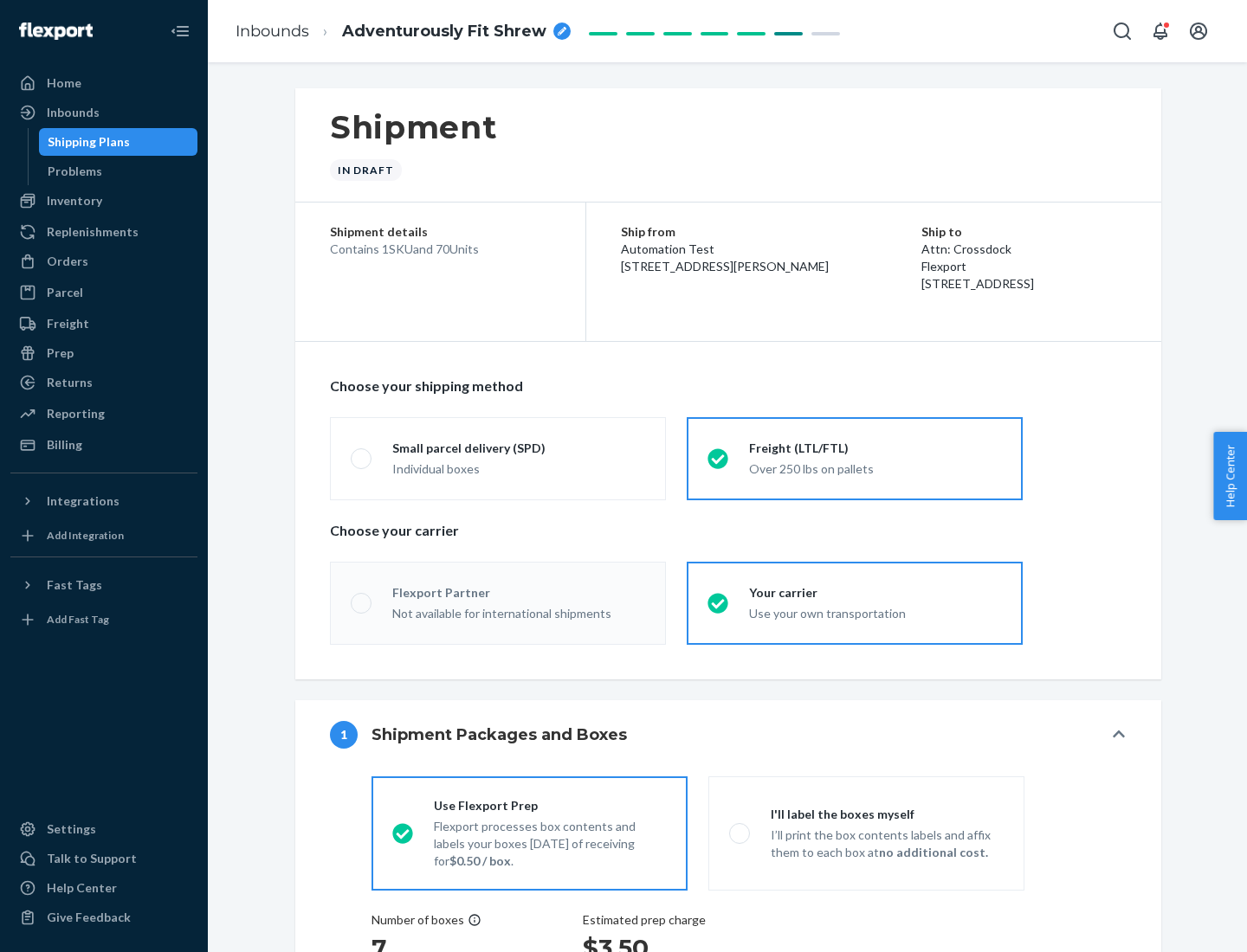
radio input "true"
radio input "false"
radio input "true"
radio input "false"
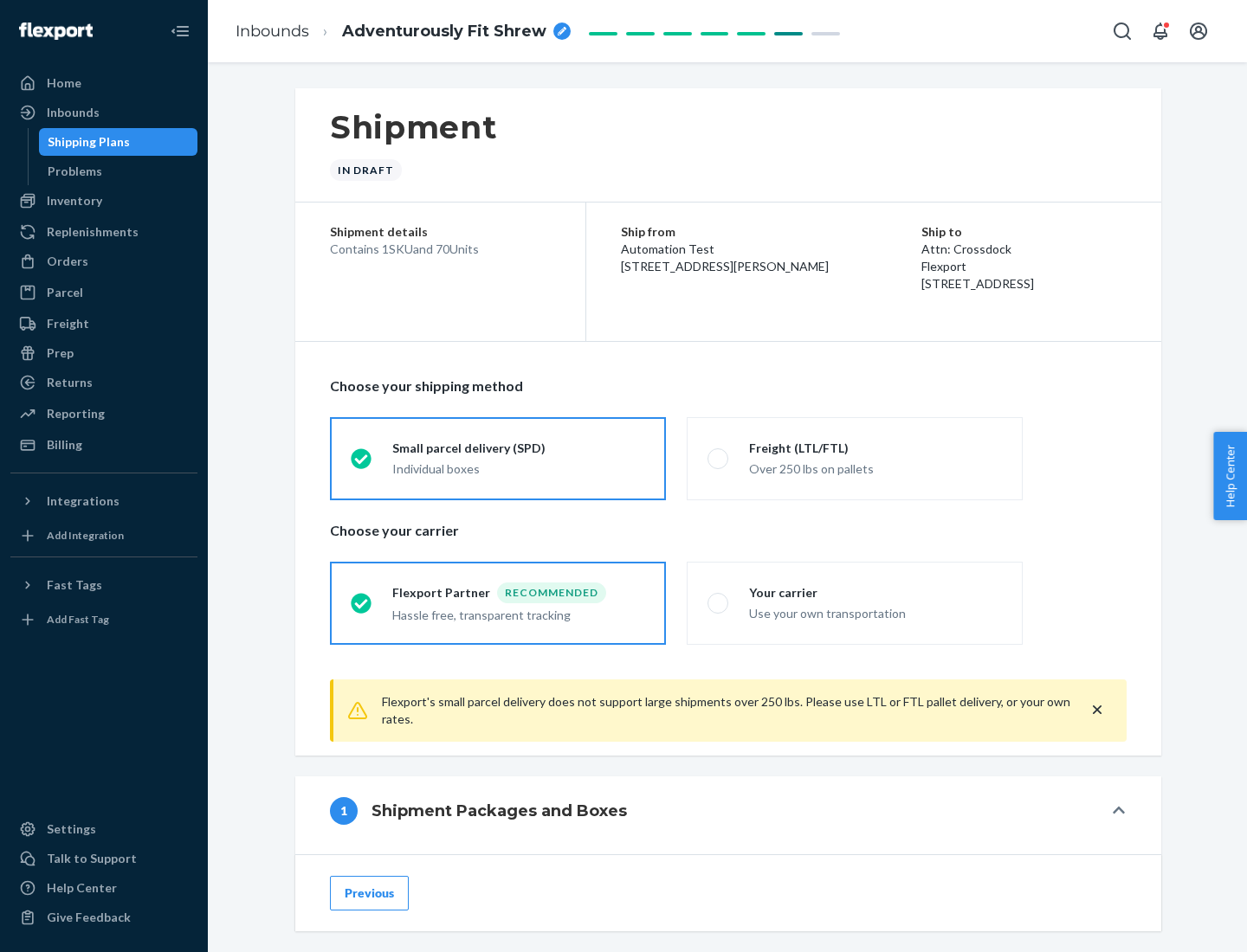
click at [855, 458] on div "Over 250 lbs on pallets" at bounding box center [876, 468] width 253 height 21
click at [719, 458] on input "Freight (LTL/FTL) Over 250 lbs on pallets" at bounding box center [714, 458] width 11 height 11
radio input "true"
radio input "false"
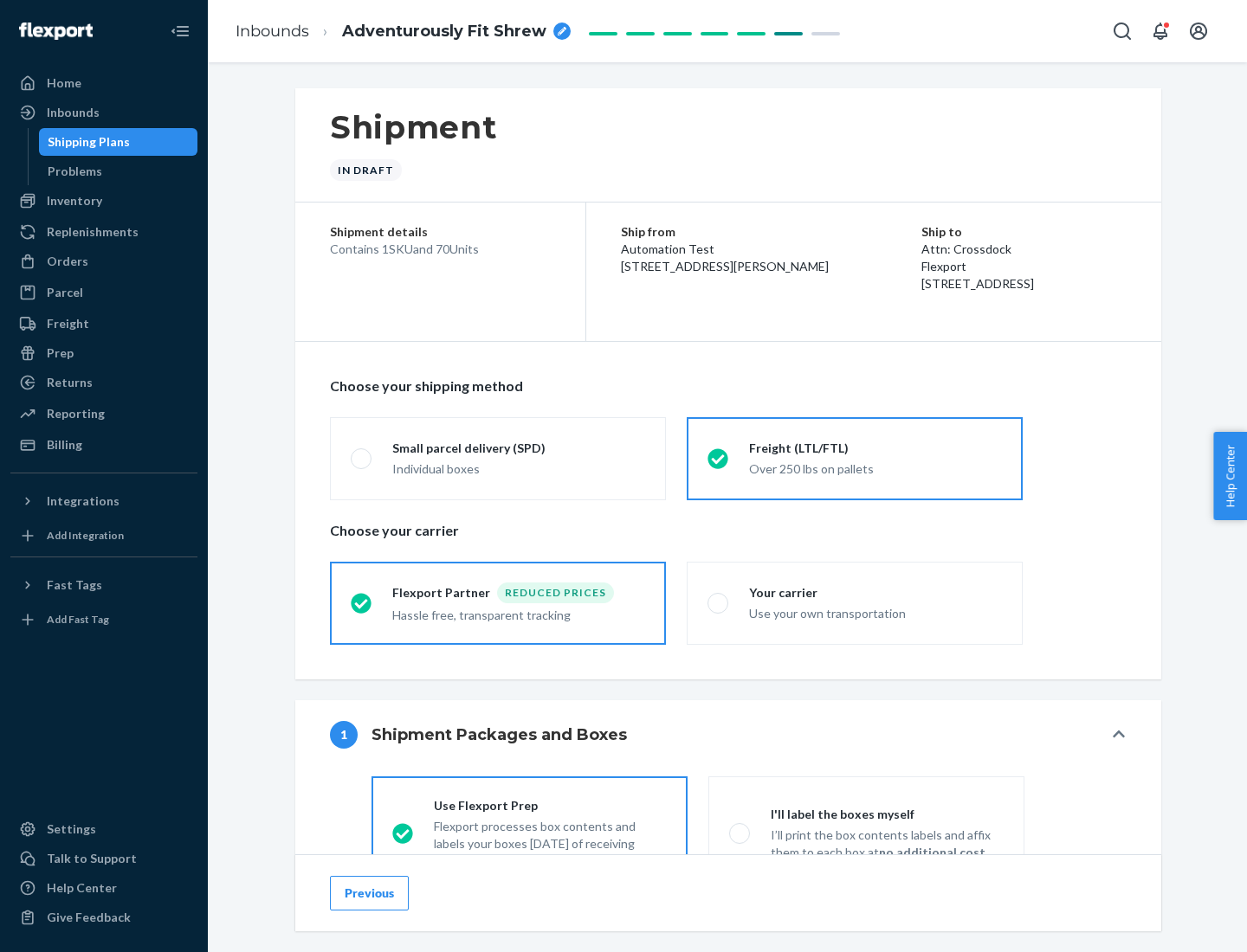
scroll to position [96, 0]
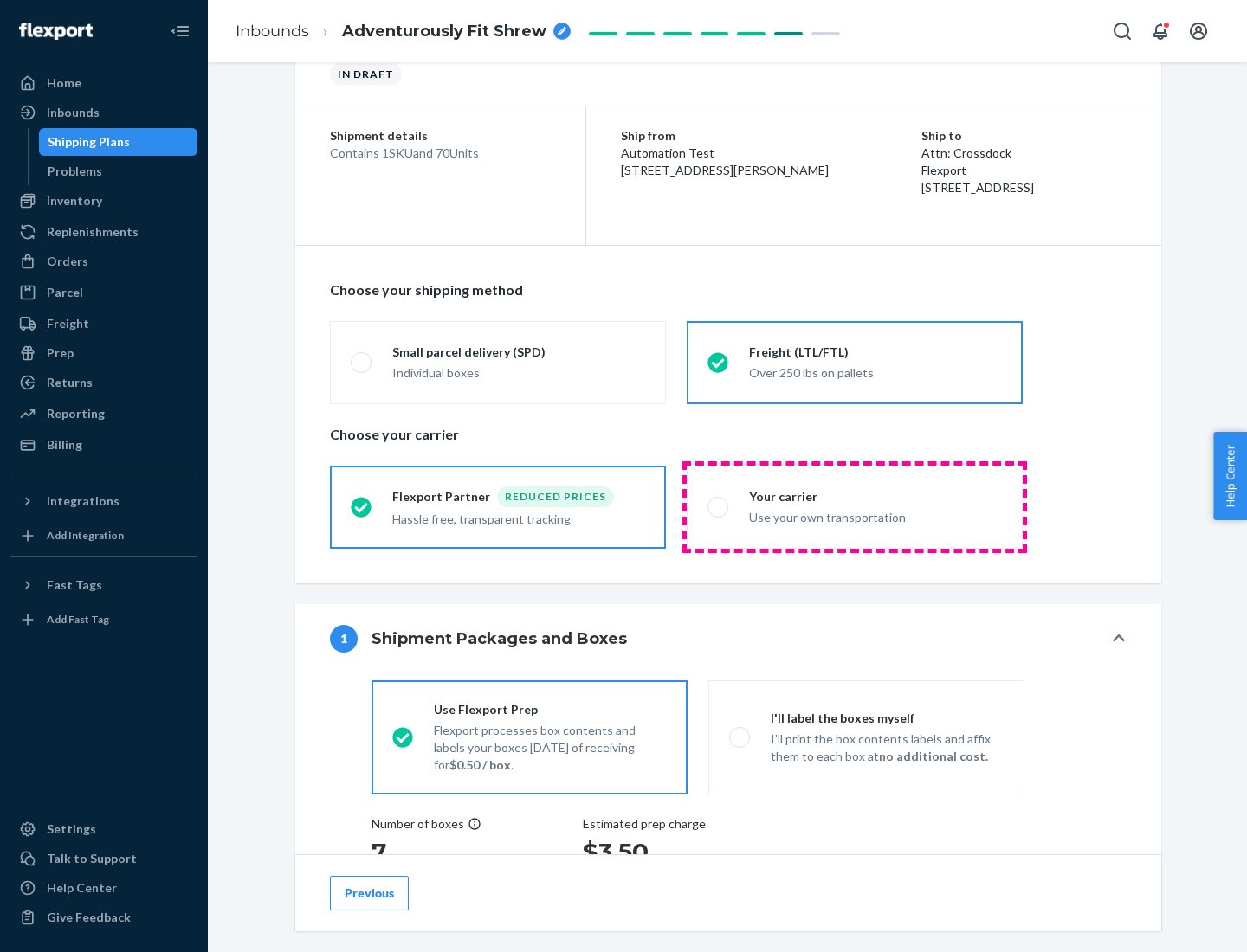
click at [855, 507] on div "Use your own transportation" at bounding box center [876, 516] width 253 height 21
click at [719, 507] on input "Your carrier Use your own transportation" at bounding box center [714, 507] width 11 height 11
radio input "true"
radio input "false"
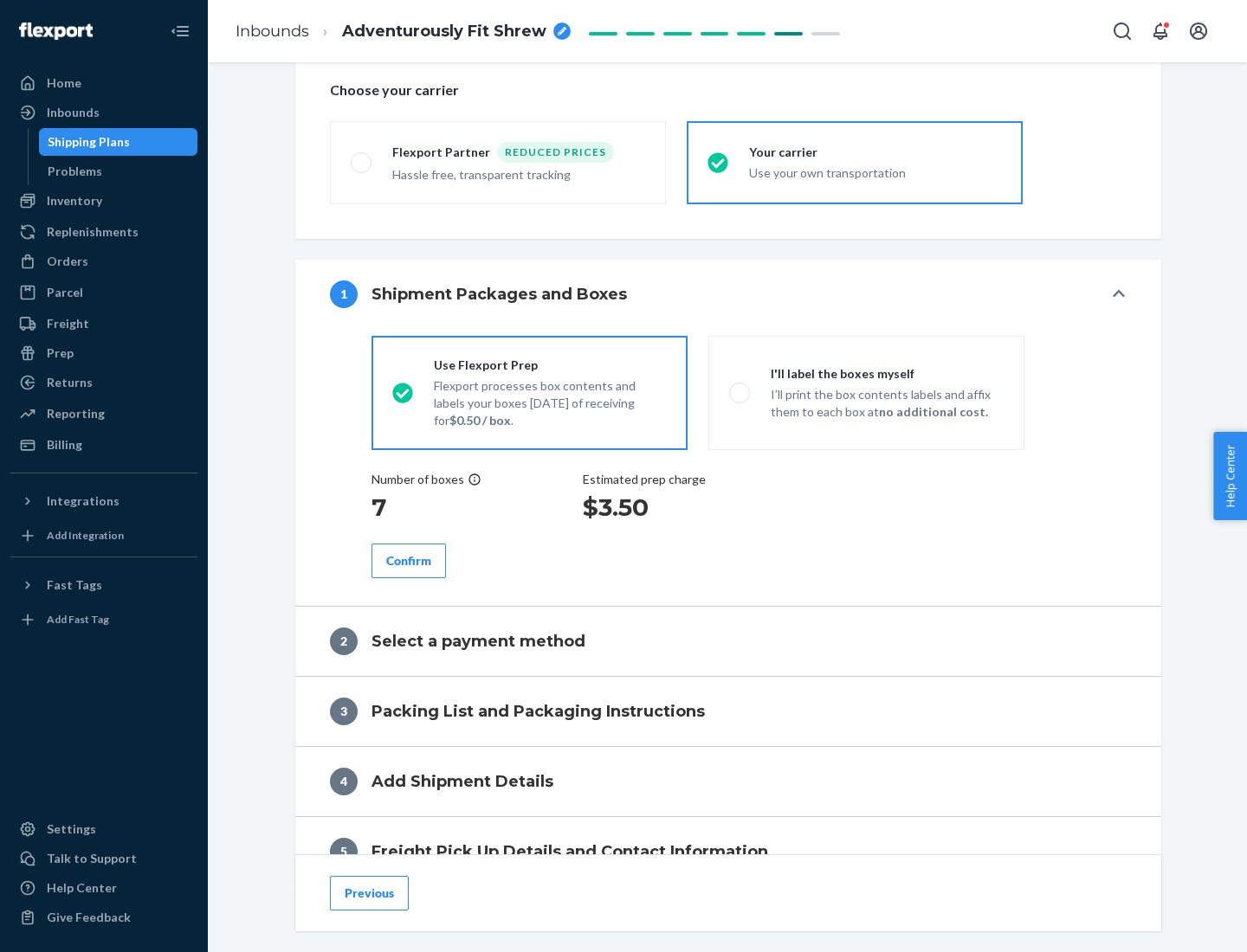
scroll to position [327, 0]
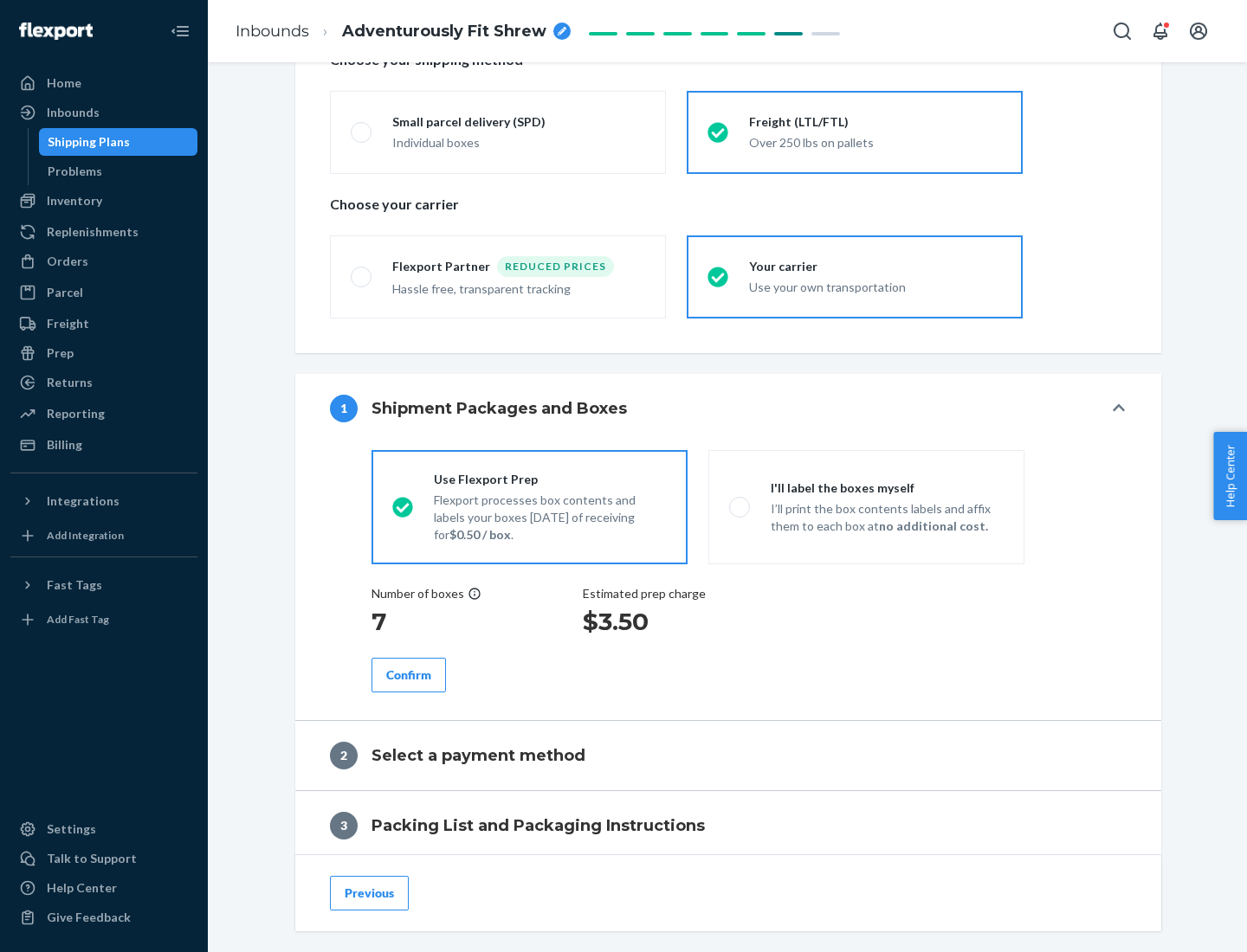
click at [866, 507] on p "I’ll print the box contents labels and affix them to each box at no additional …" at bounding box center [887, 517] width 233 height 35
click at [740, 507] on input "I'll label the boxes myself I’ll print the box contents labels and affix them t…" at bounding box center [735, 507] width 11 height 11
radio input "true"
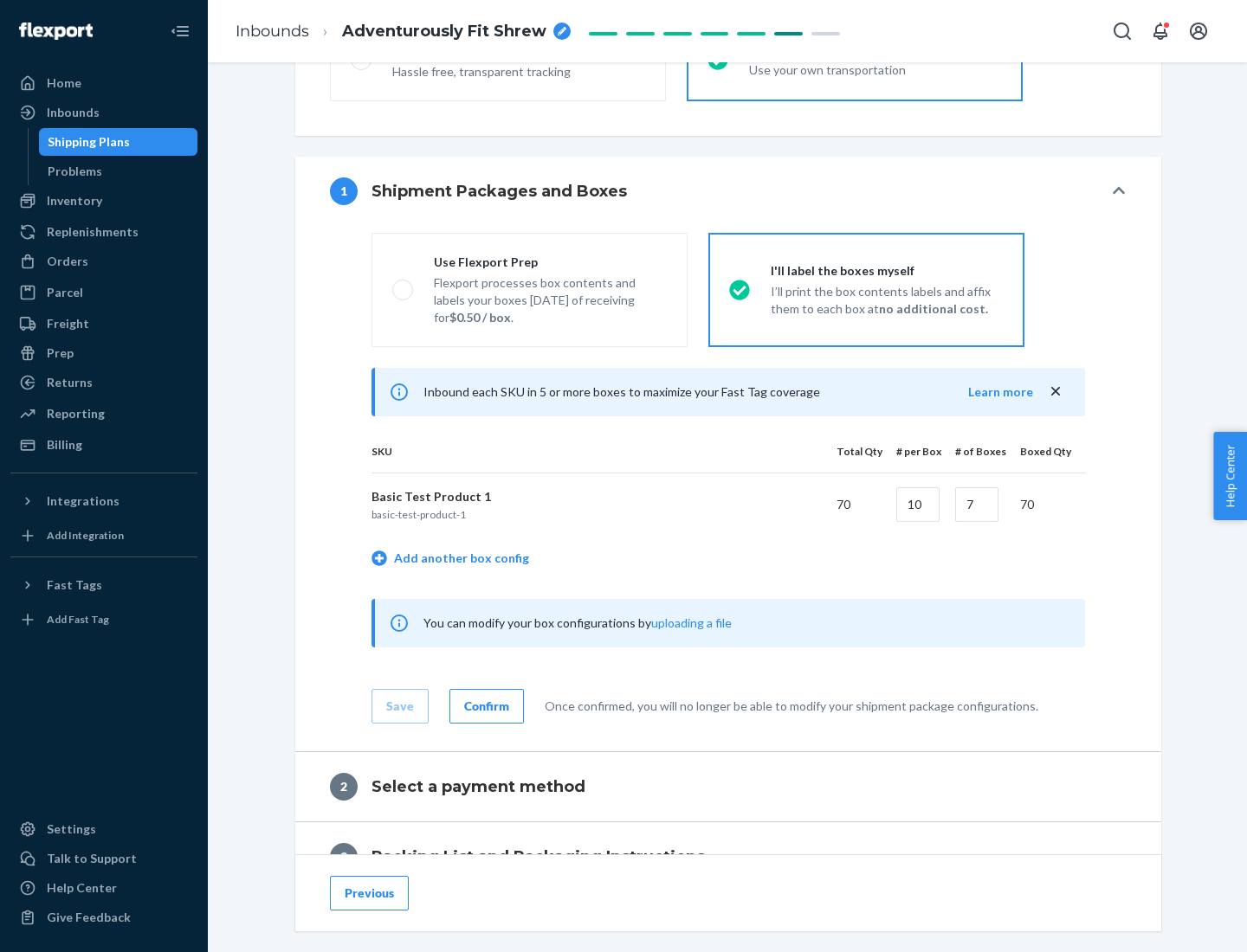
scroll to position [298, 0]
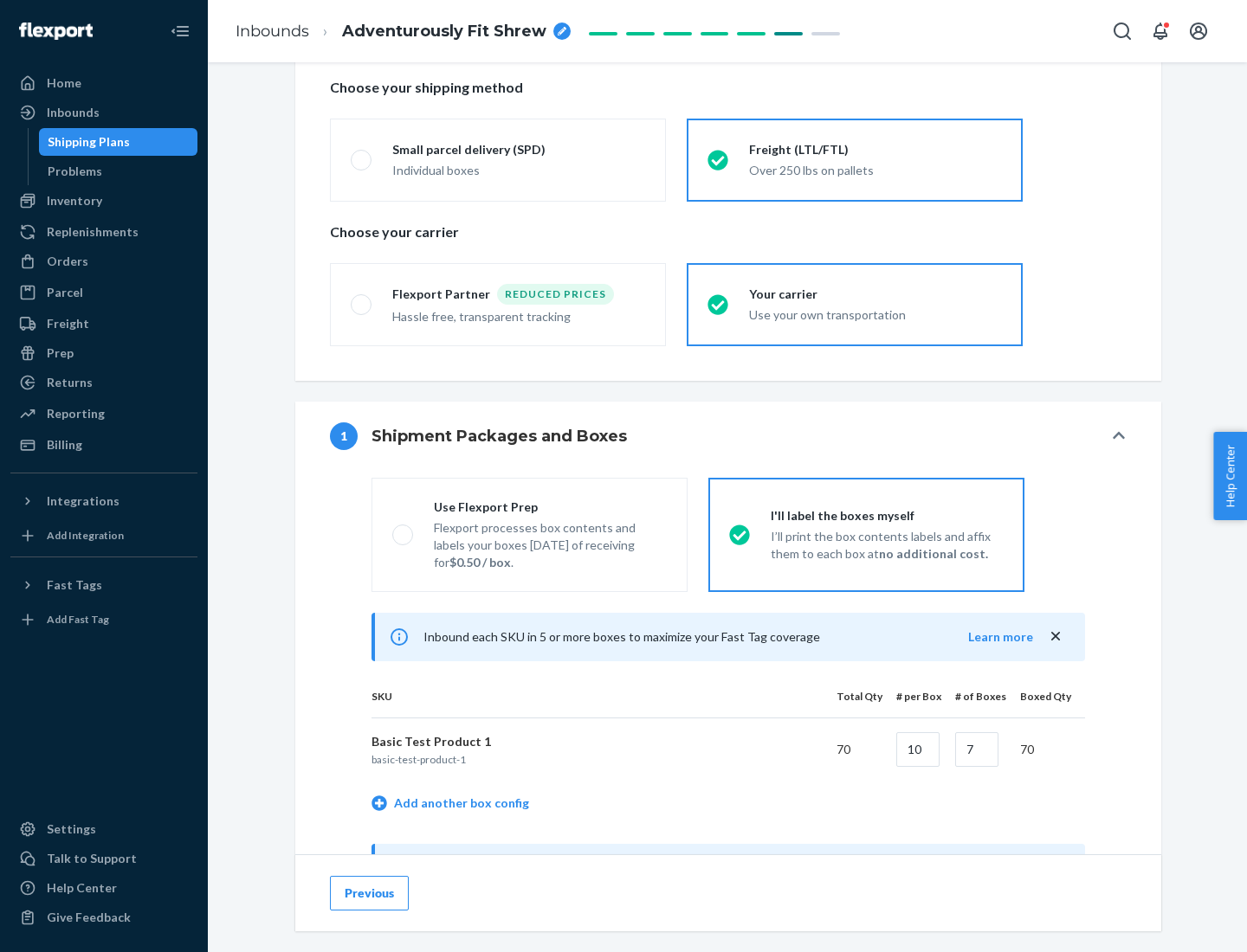
click at [550, 507] on div "Use Flexport Prep" at bounding box center [551, 507] width 233 height 17
click at [404, 529] on input "Use Flexport Prep Flexport processes box contents and labels your boxes [DATE] …" at bounding box center [398, 534] width 11 height 11
radio input "true"
radio input "false"
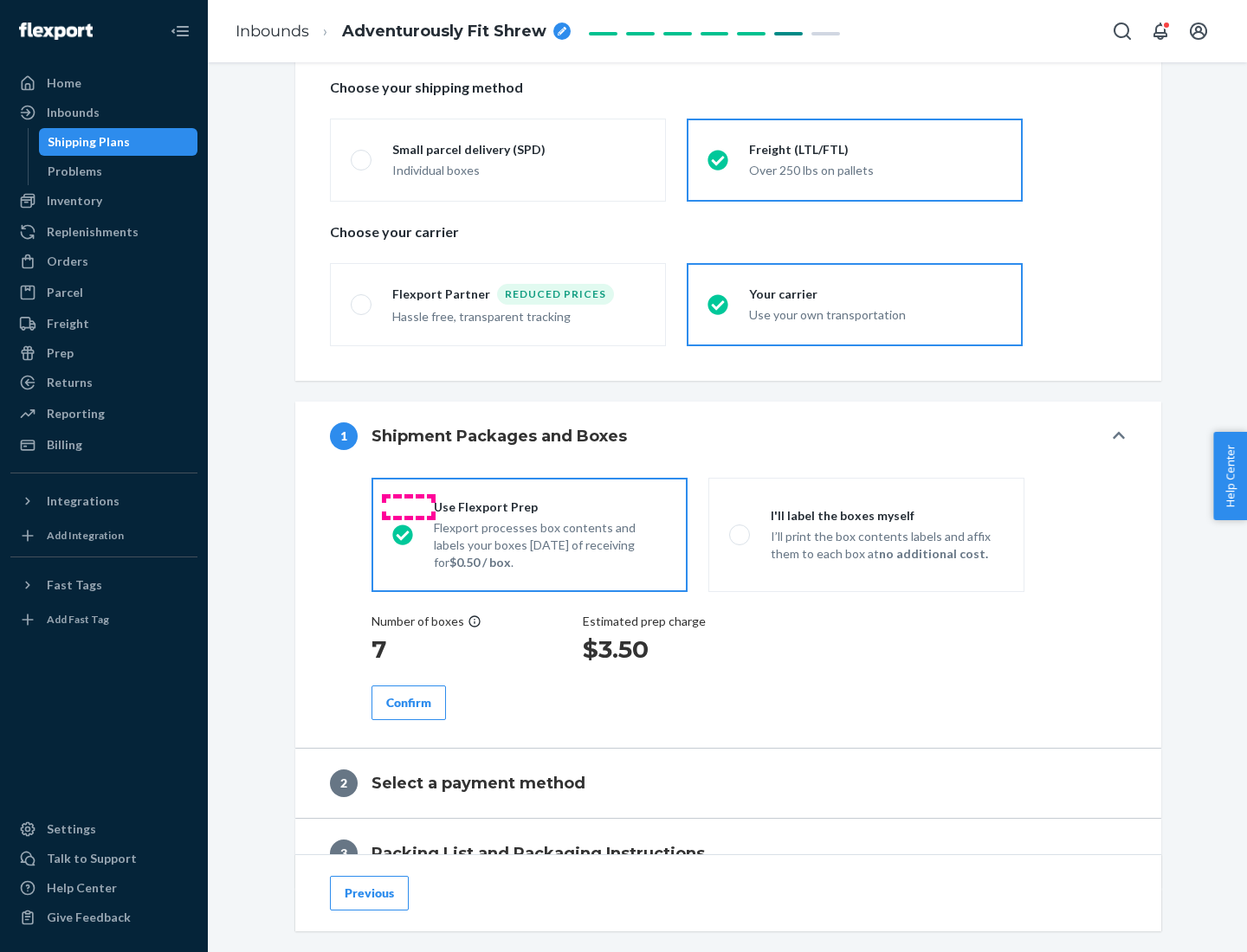
scroll to position [494, 0]
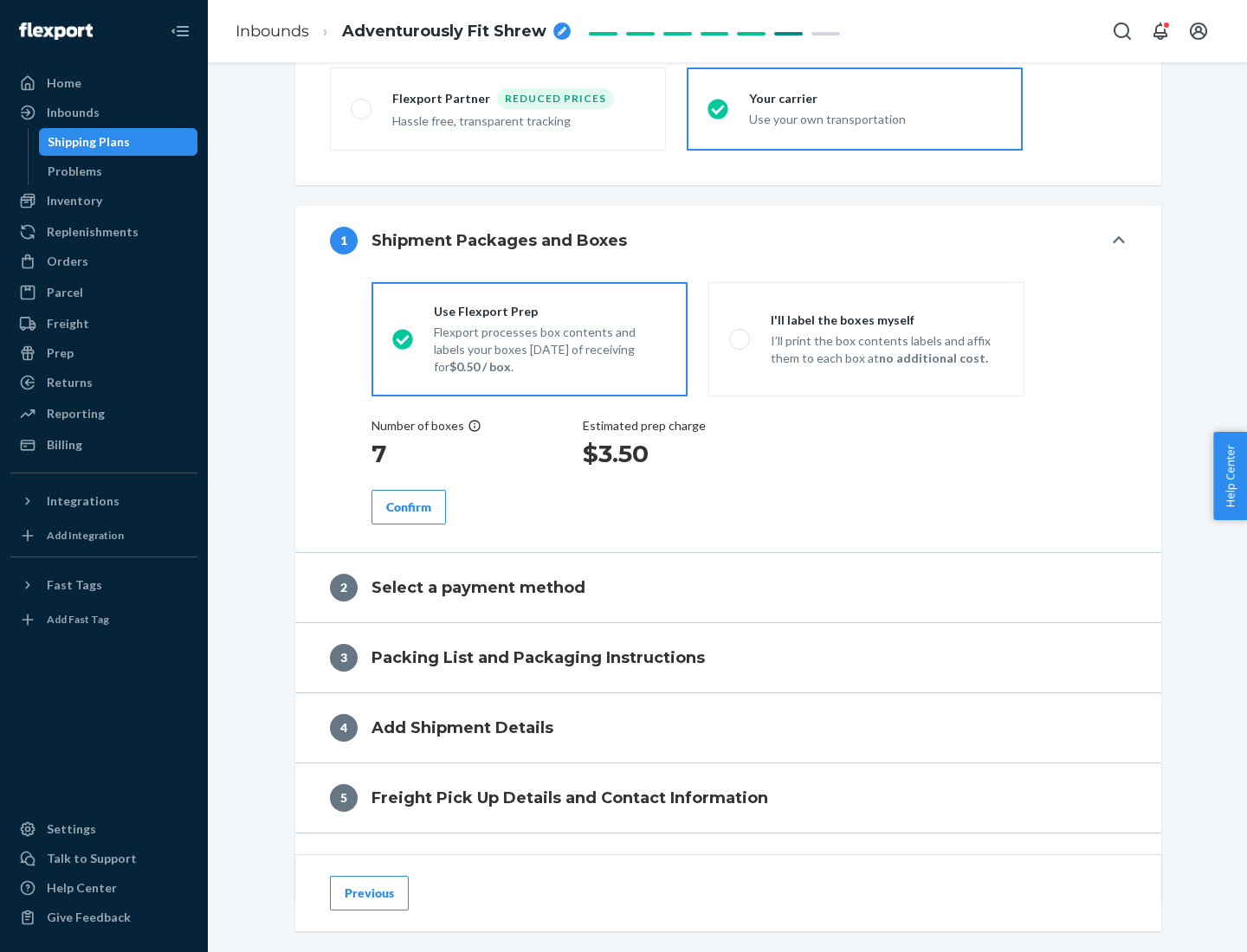
click at [408, 507] on div "Confirm" at bounding box center [409, 507] width 45 height 17
radio input "false"
